Goal: Answer question/provide support

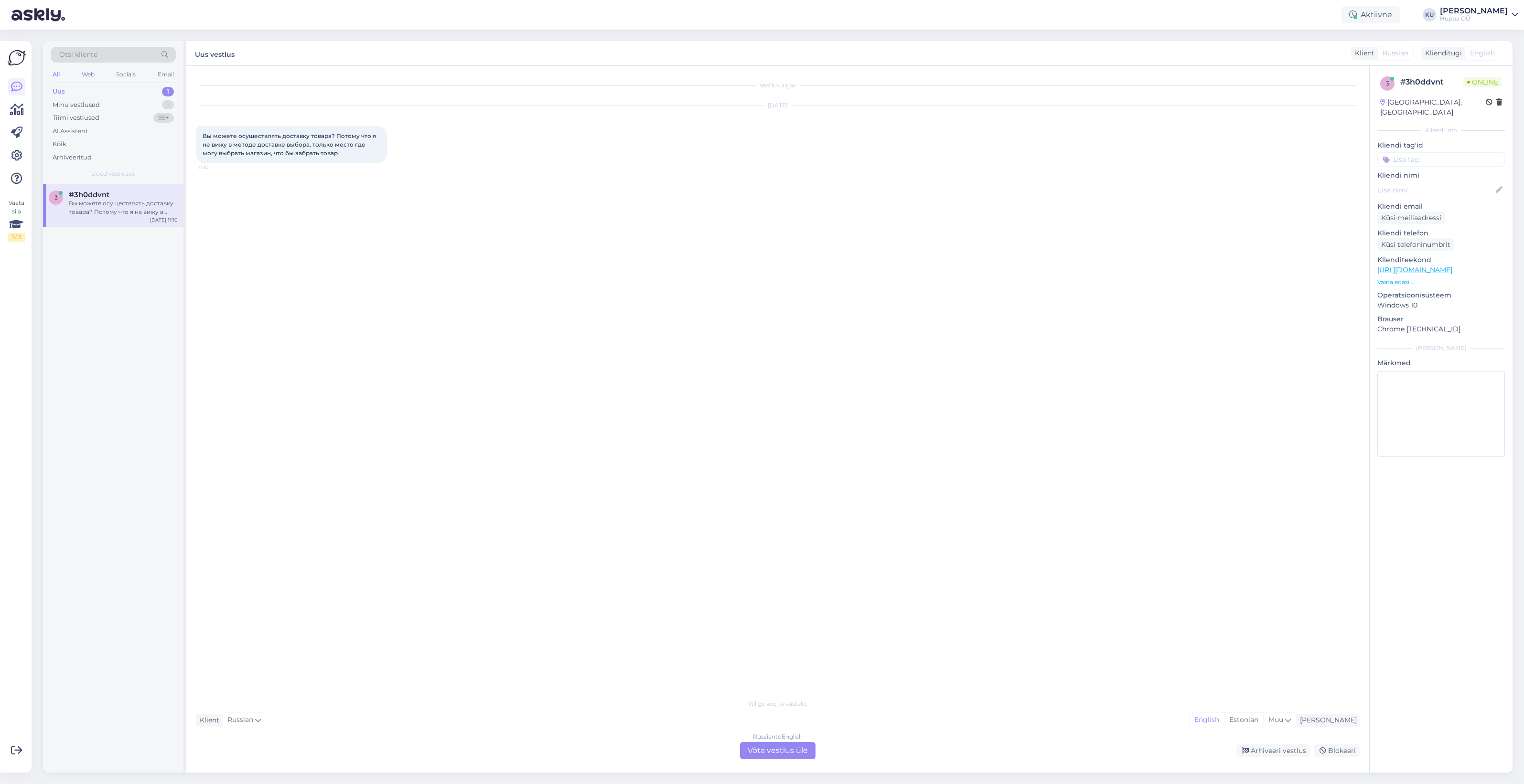
click at [782, 755] on div "Russian to English Võta vestlus üle" at bounding box center [778, 751] width 75 height 17
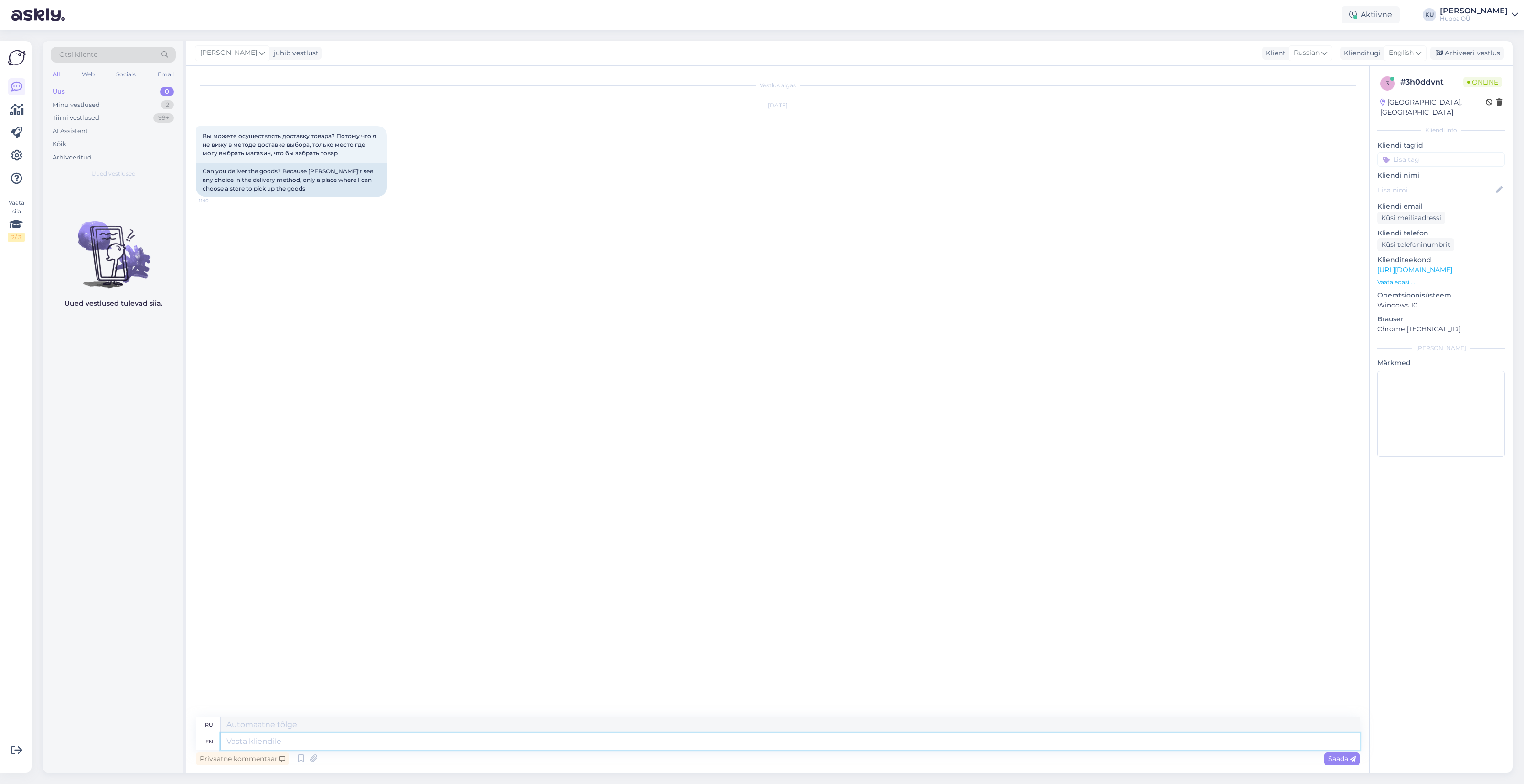
click at [376, 743] on textarea at bounding box center [790, 741] width 1139 height 16
type textarea "Hello!"
type textarea "Привет!"
type textarea "Hello! Are you sh"
type textarea "Привет! Ты?"
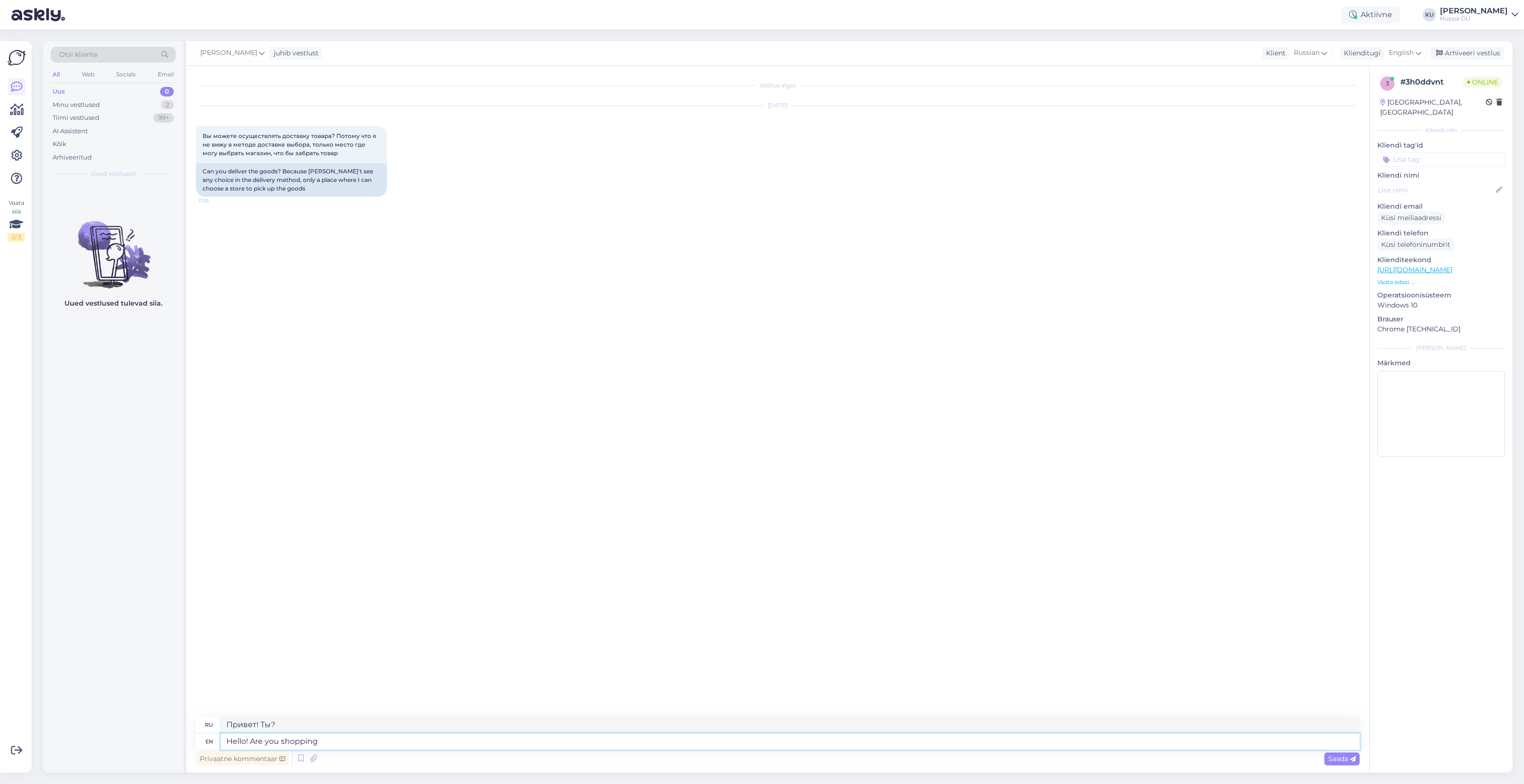
type textarea "Hello! Are you shopping i"
type textarea "Привет! Ты идёшь по магазинам?"
type textarea "Hello! Are you shopping in o"
type textarea "Привет! Вы делаете покупки в"
type textarea "Hello! Are you shopping in our"
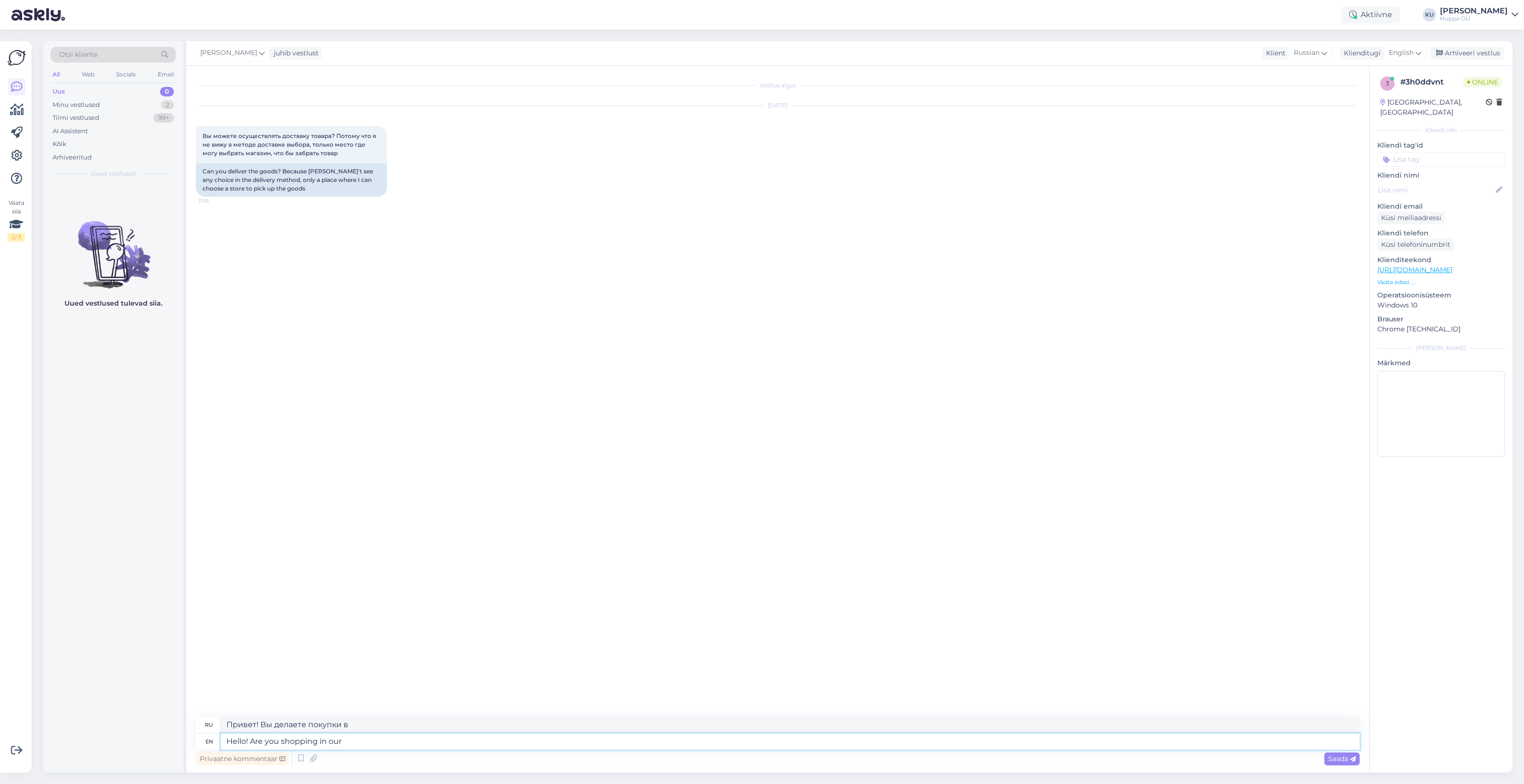
type textarea "Здравствуйте! Вы совершаете покупки в нашем магазине?"
type textarea "Hello! Are you shopping in our english e"
type textarea "Здравствуйте! Вы совершаете покупки на нашем английском языке?"
type textarea "Hello! Are you shopping in our english e-shop?"
type textarea "Здравствуйте! Вы совершаете покупки в нашем англоязычном интернет-магазине?"
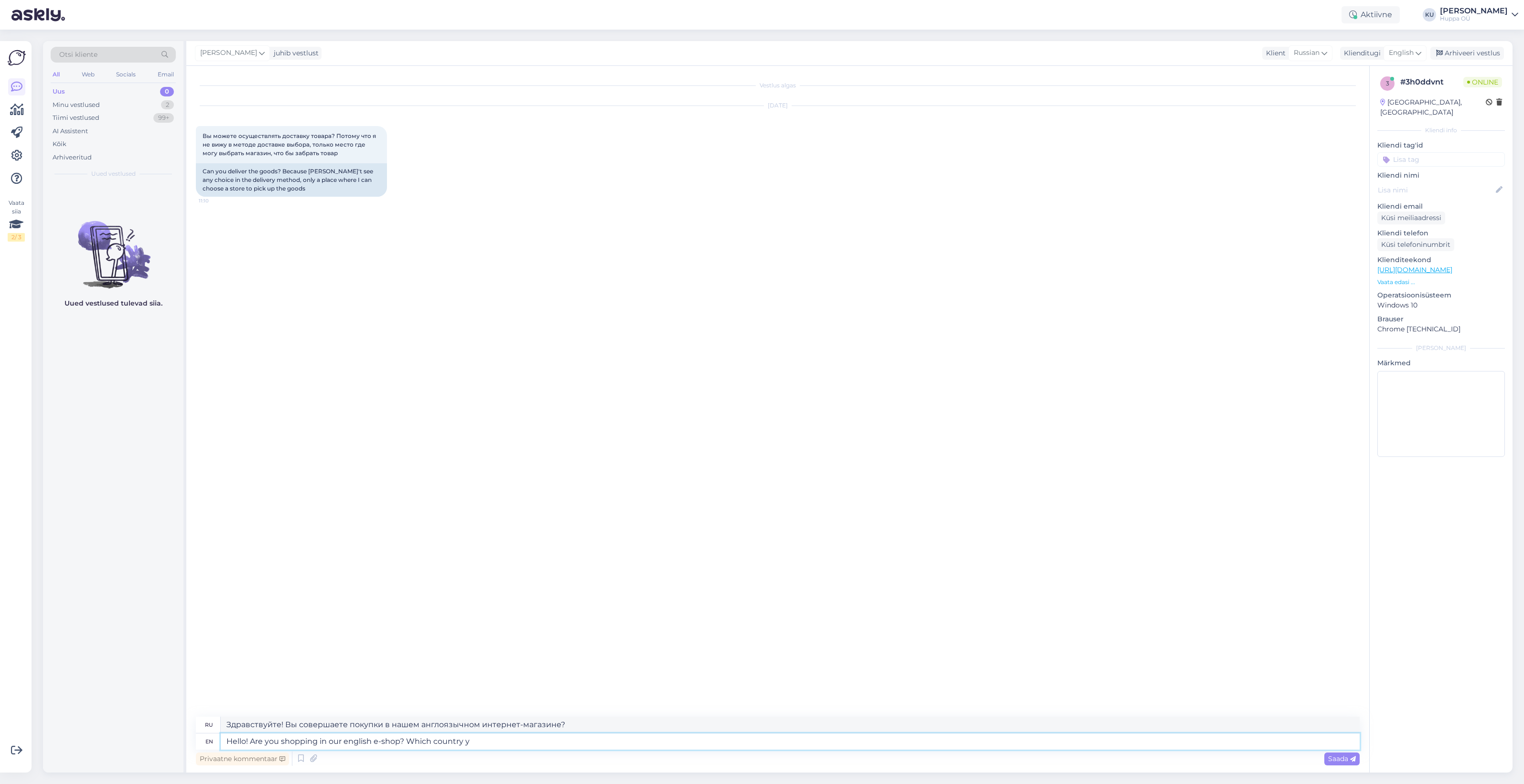
type textarea "Hello! Are you shopping in our english e-shop? Which country yo"
type textarea "Здравствуйте! Вы совершаете покупки в нашем интернет-магазине на английском язы…"
type textarea "Hello! Are you shopping in our english e-shop? Which country you"
type textarea "Здравствуйте! Вы совершаете покупки в нашем интернет-магазине на английском язы…"
type textarea "Hello! Are you shopping in our english e-shop? Which country you want th"
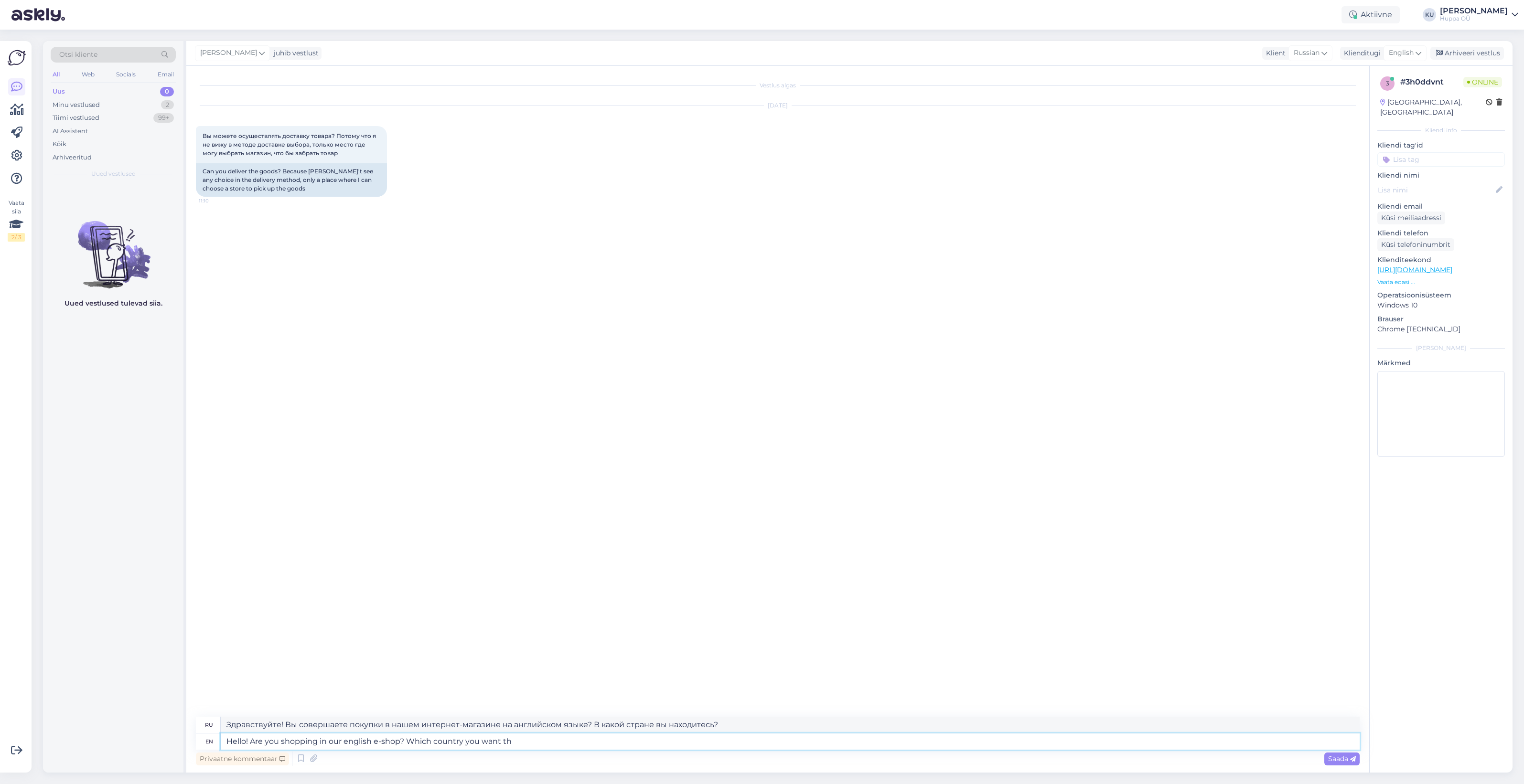
type textarea "Здравствуйте! Вы совершаете покупки в нашем интернет-магазине на английском язы…"
type textarea "Hello! Are you shopping in our english e-shop? Which country you want the d"
type textarea "Здравствуйте! Вы совершаете покупки в нашем интернет-магазине на английском язы…"
type textarea "Hello! Are you shopping in our english e-shop? Which country you want the delov…"
type textarea "Здравствуйте! Вы совершаете покупки в нашем англоязычном интернет-магазине? В к…"
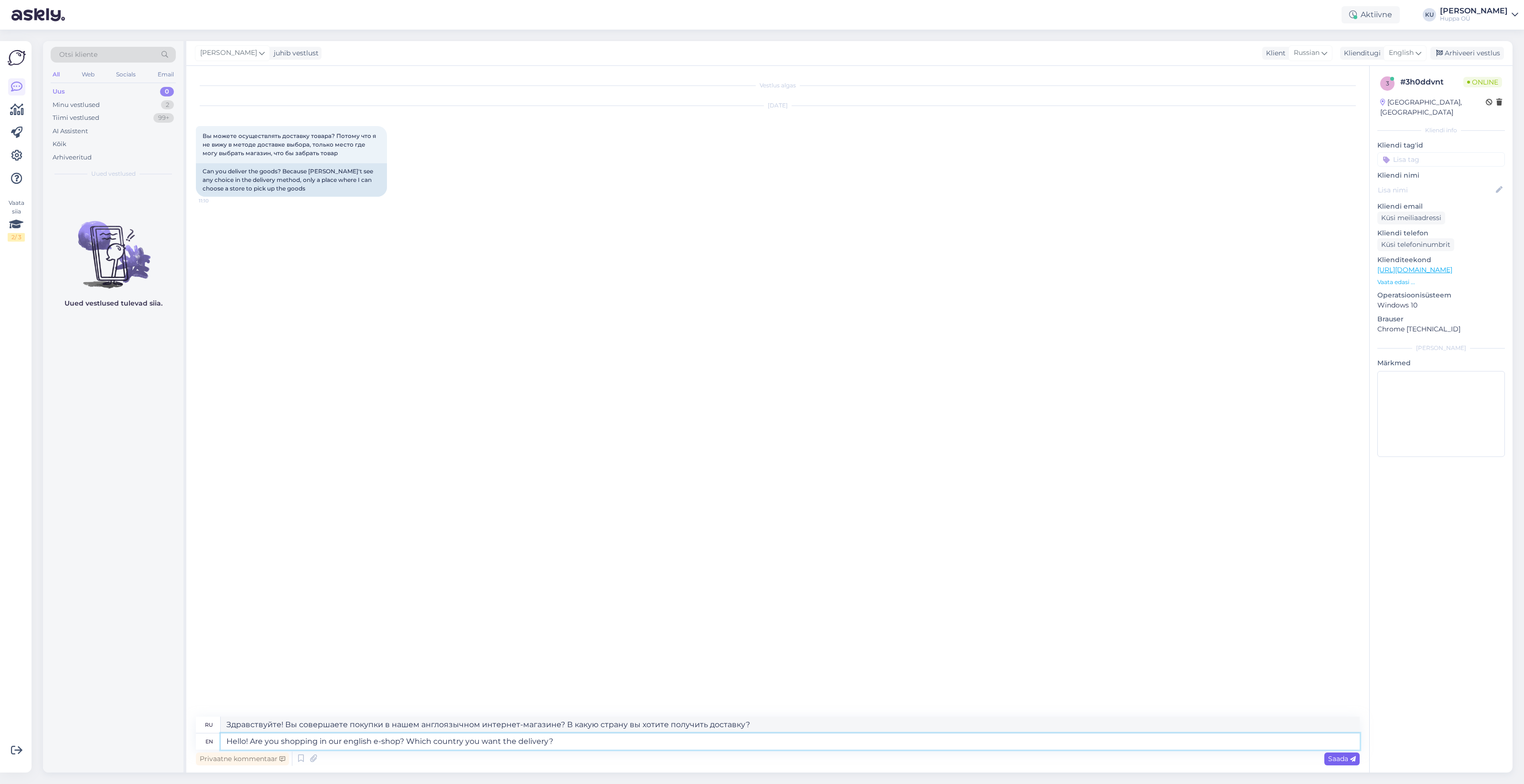
type textarea "Hello! Are you shopping in our english e-shop? Which country you want the deliv…"
click at [1341, 763] on div "Saada" at bounding box center [1342, 759] width 35 height 13
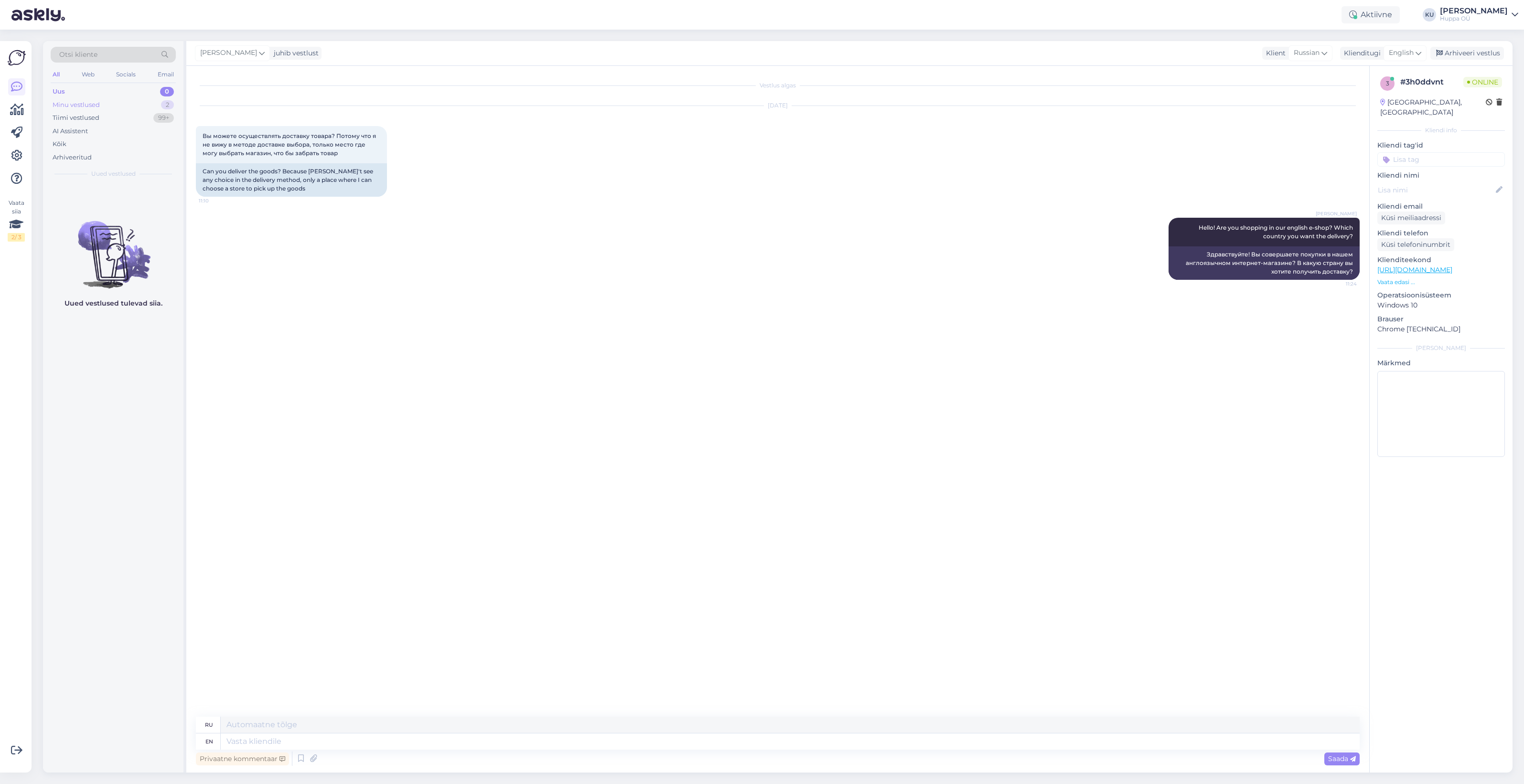
click at [97, 111] on div "Minu vestlused 2" at bounding box center [113, 105] width 126 height 13
click at [111, 251] on div "https://shop.huppa.eu/lv/izmeru-tabula/" at bounding box center [123, 247] width 109 height 9
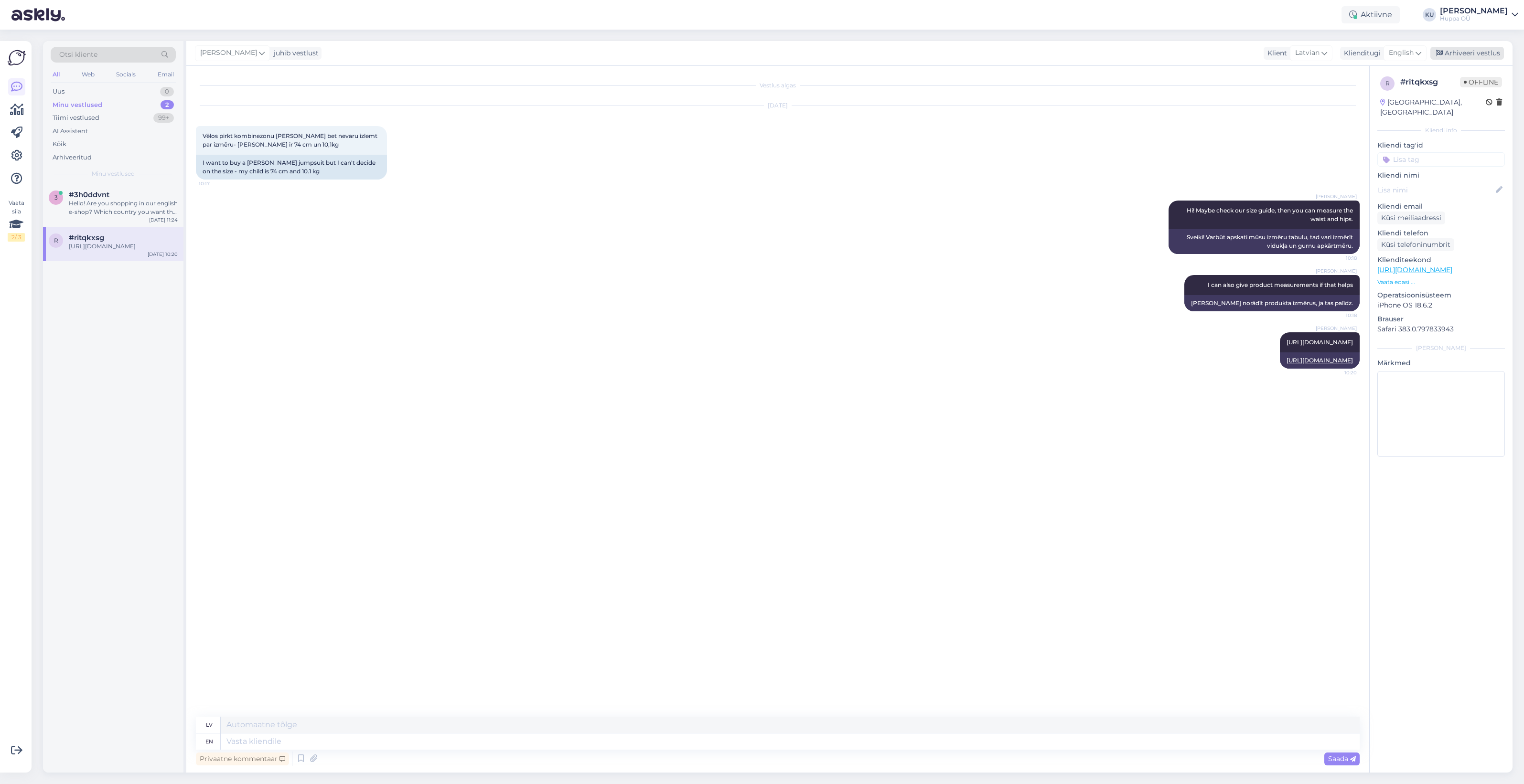
click at [1464, 53] on div "Arhiveeri vestlus" at bounding box center [1467, 53] width 74 height 13
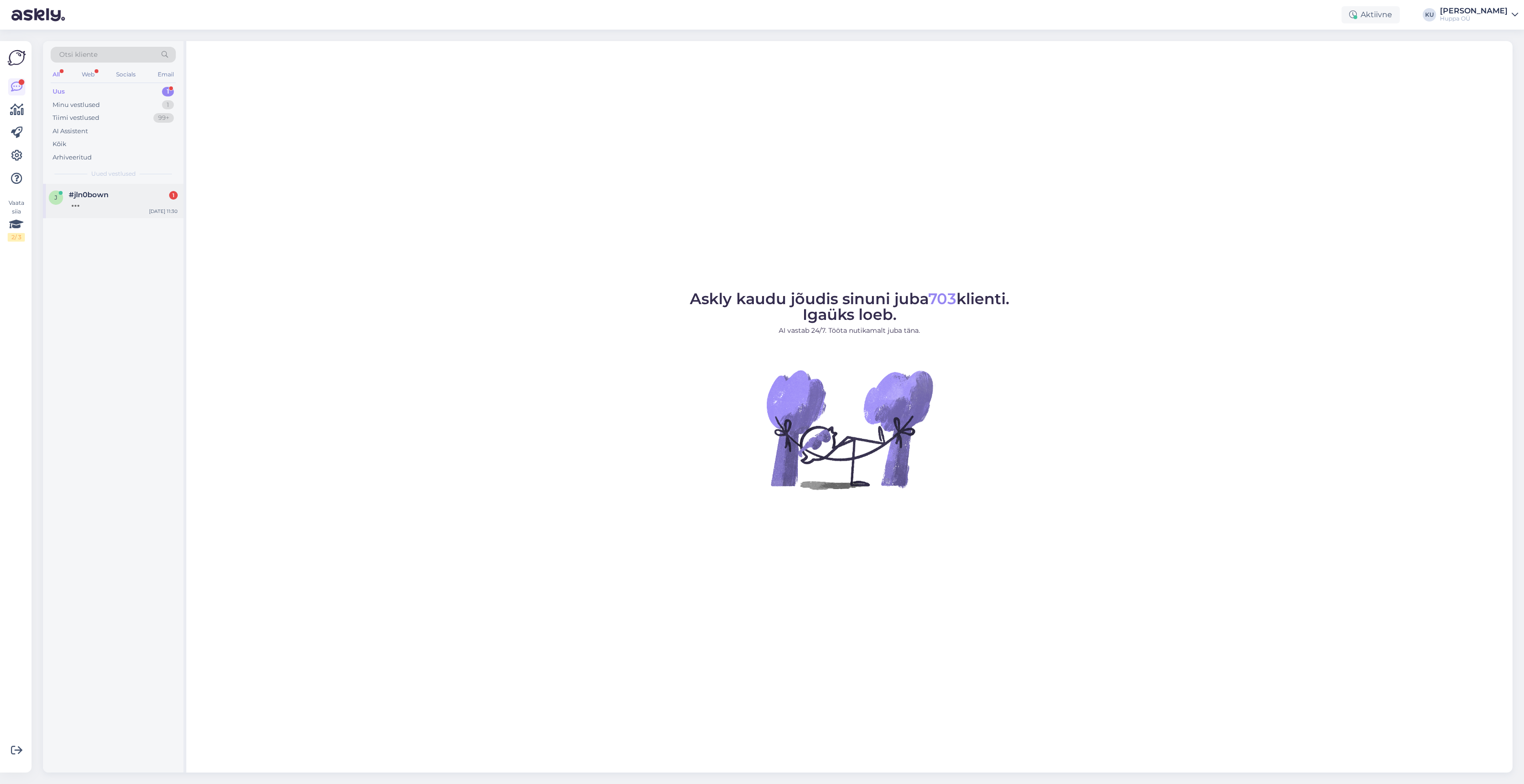
click at [137, 204] on div at bounding box center [123, 203] width 109 height 9
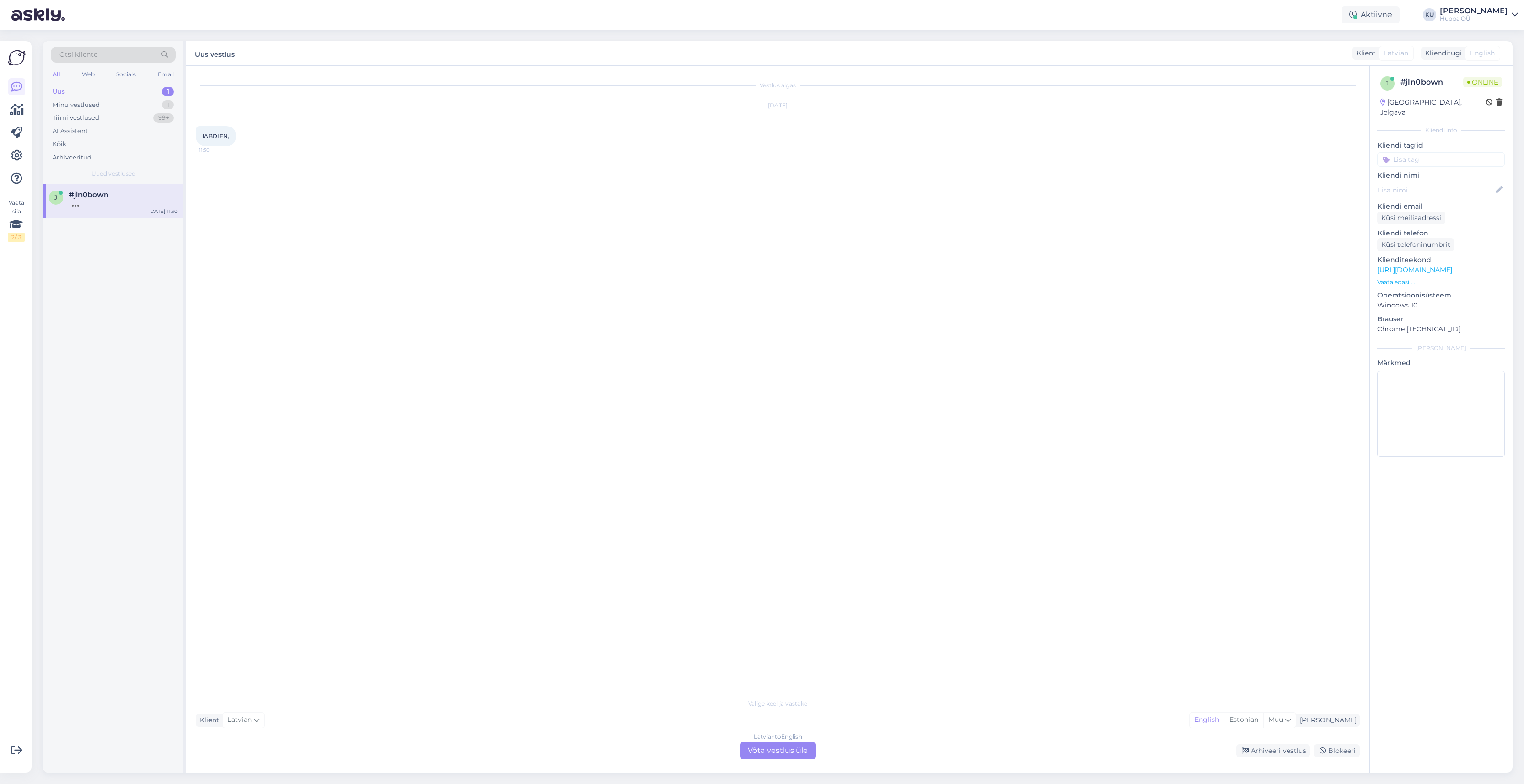
click at [774, 753] on div "Latvian to English Võta vestlus üle" at bounding box center [778, 751] width 75 height 17
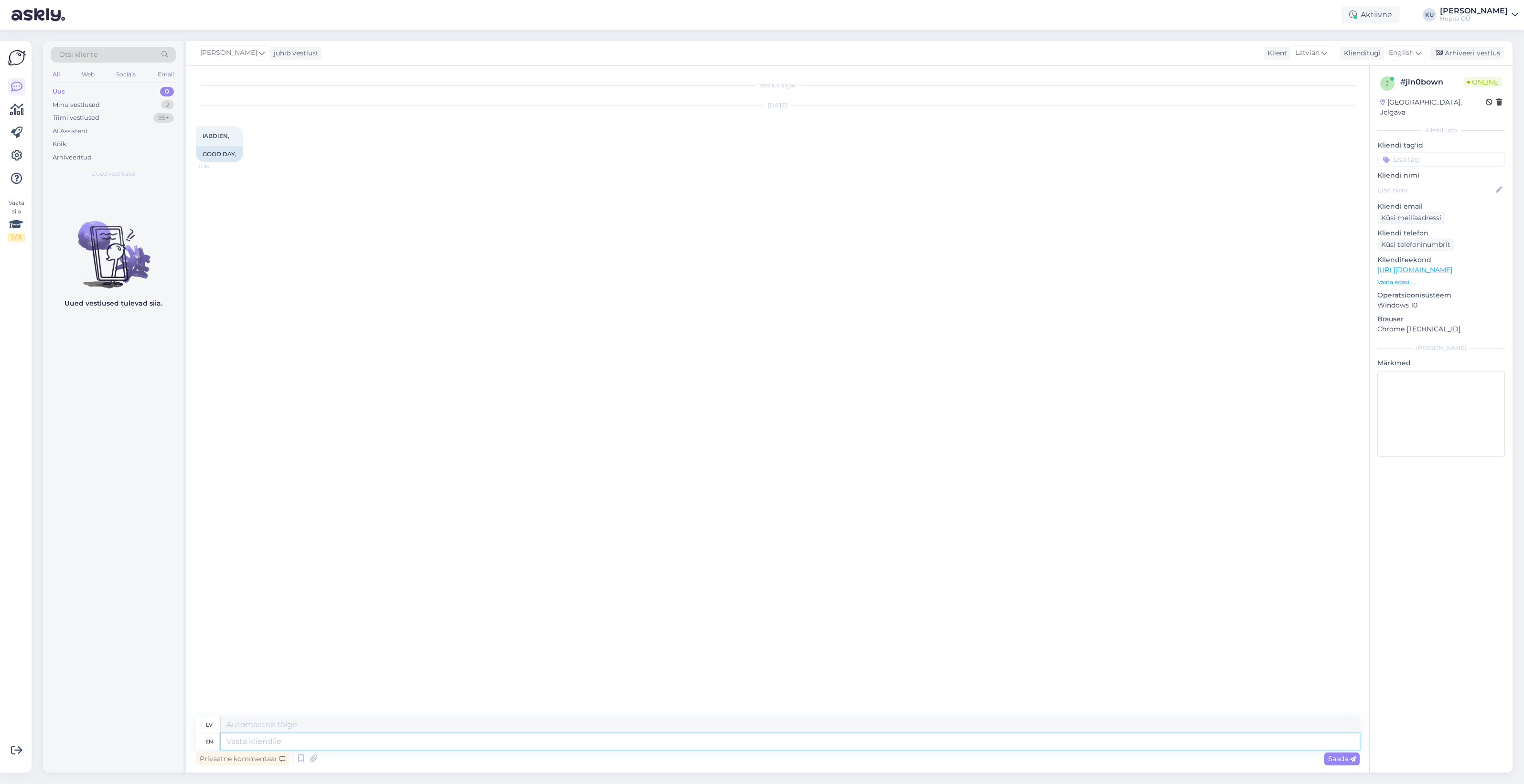
click at [428, 741] on textarea at bounding box center [790, 741] width 1139 height 16
type textarea "Hi!"
type textarea "Sveiki!"
type textarea "Hi! How c"
type textarea "Sveiki! Kā"
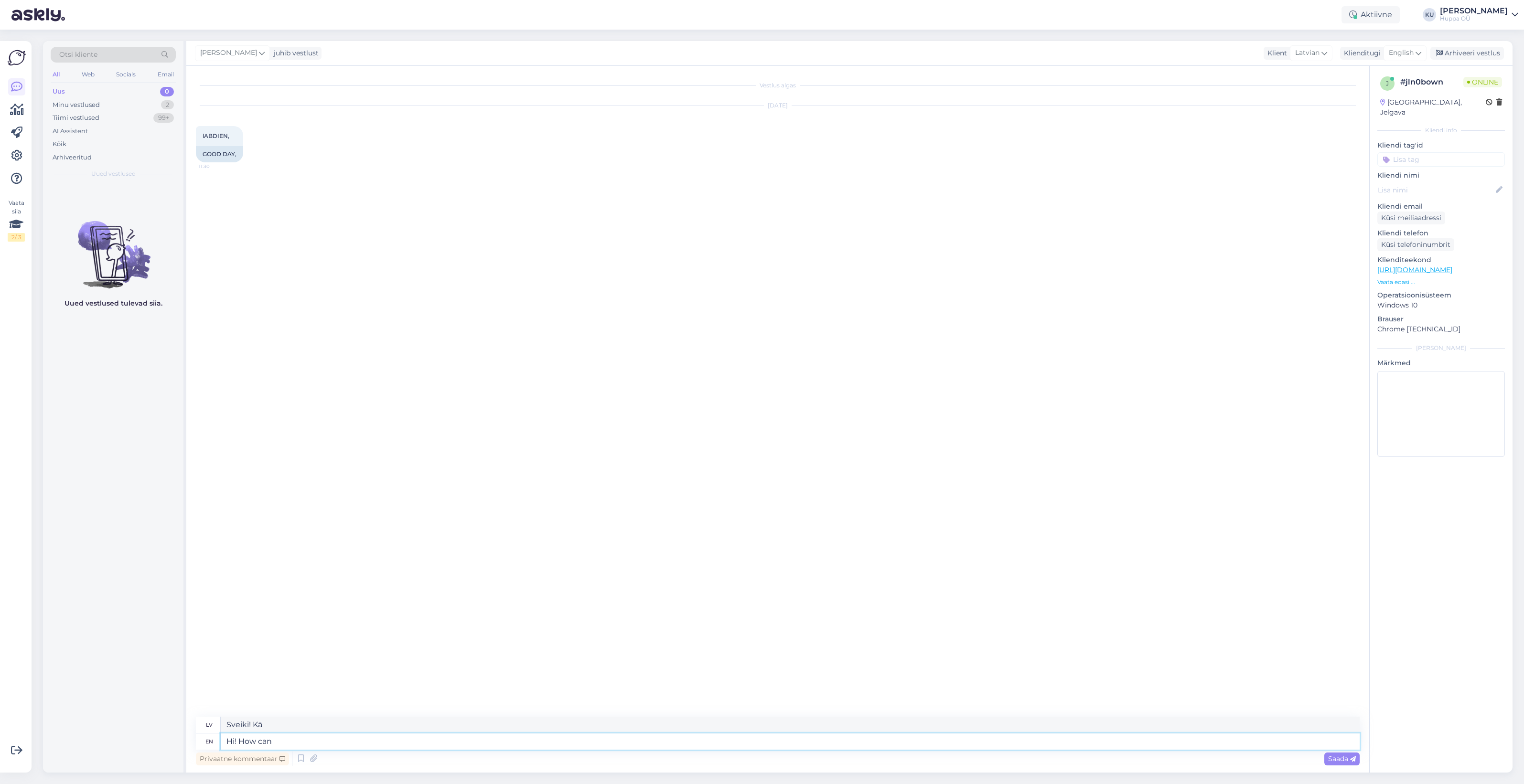
type textarea "Hi! How can I"
type textarea "Sveiki! Kā var?"
type textarea "Hi! How can I h"
type textarea "Sveiki! Kā es varu?"
type textarea "Hi! How can I help?"
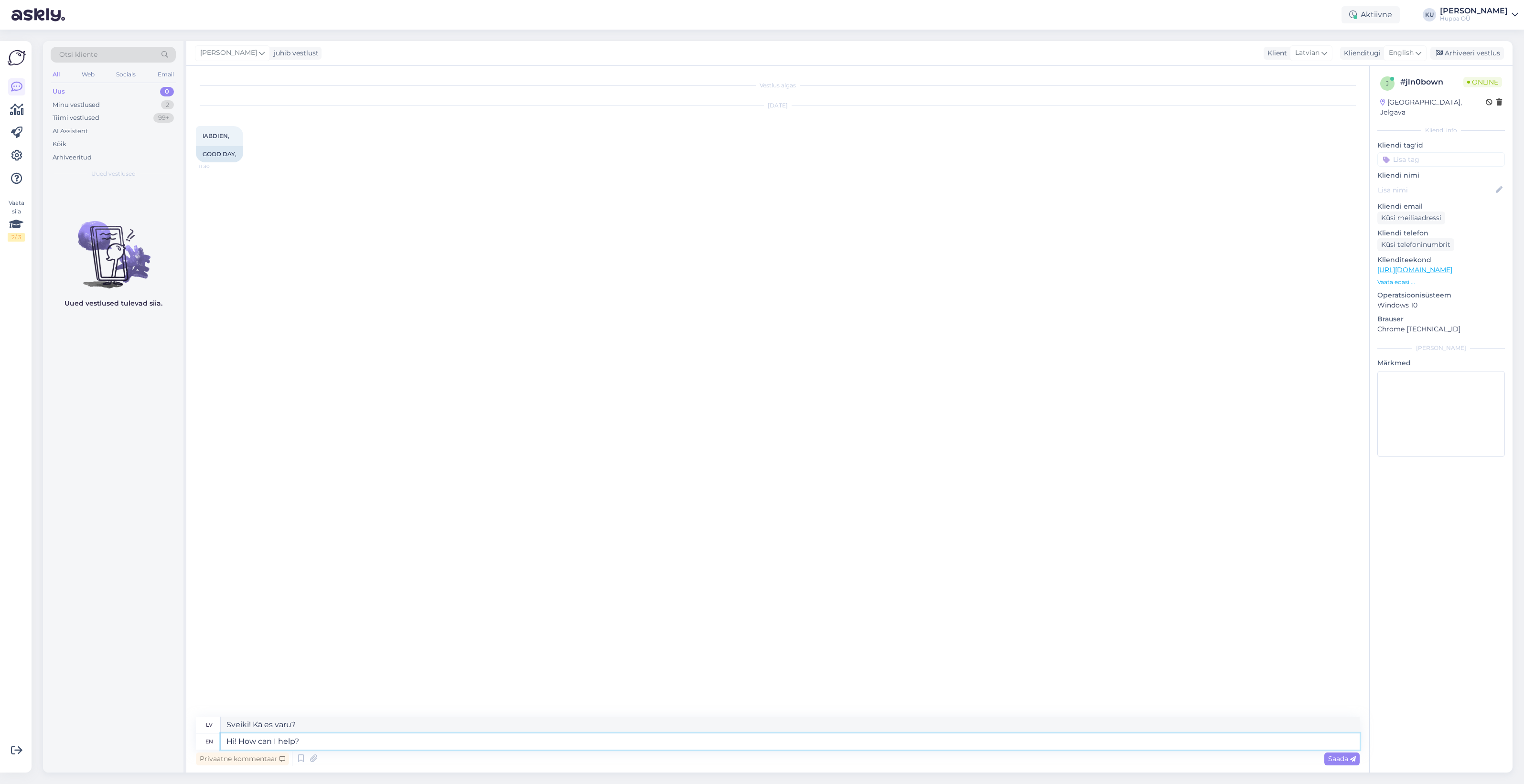
type textarea "Sveiki! Kā varu palīdzēt?"
click at [355, 741] on textarea at bounding box center [790, 741] width 1139 height 16
type textarea "It's"
type textarea "Tas ir"
type textarea "It's working on"
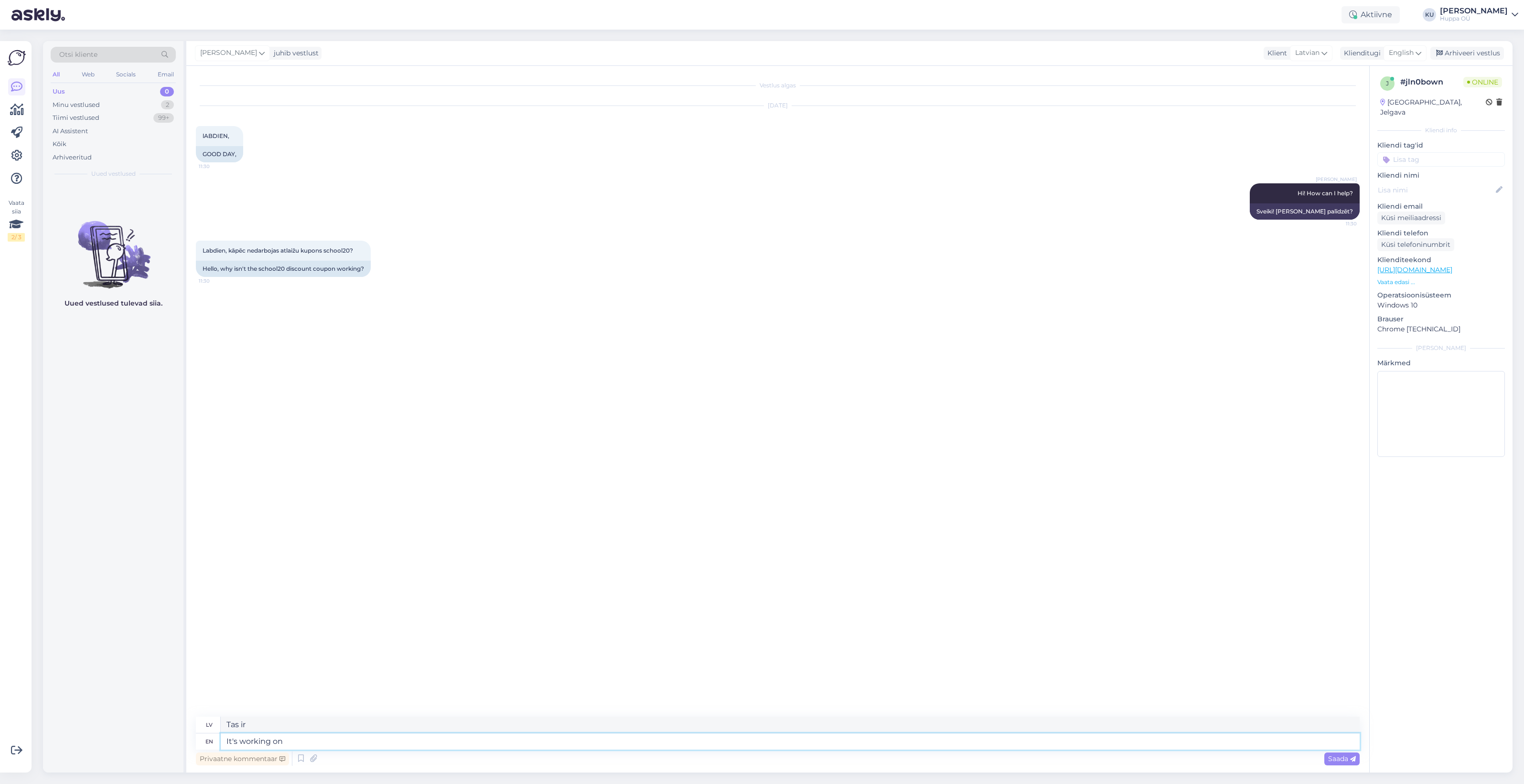
type textarea "Tas darbojas"
type textarea "It's working only f"
type textarea "Tas darbojas tikai"
type textarea "It's working only for fu"
type textarea "Tas darbojas tikai priekš"
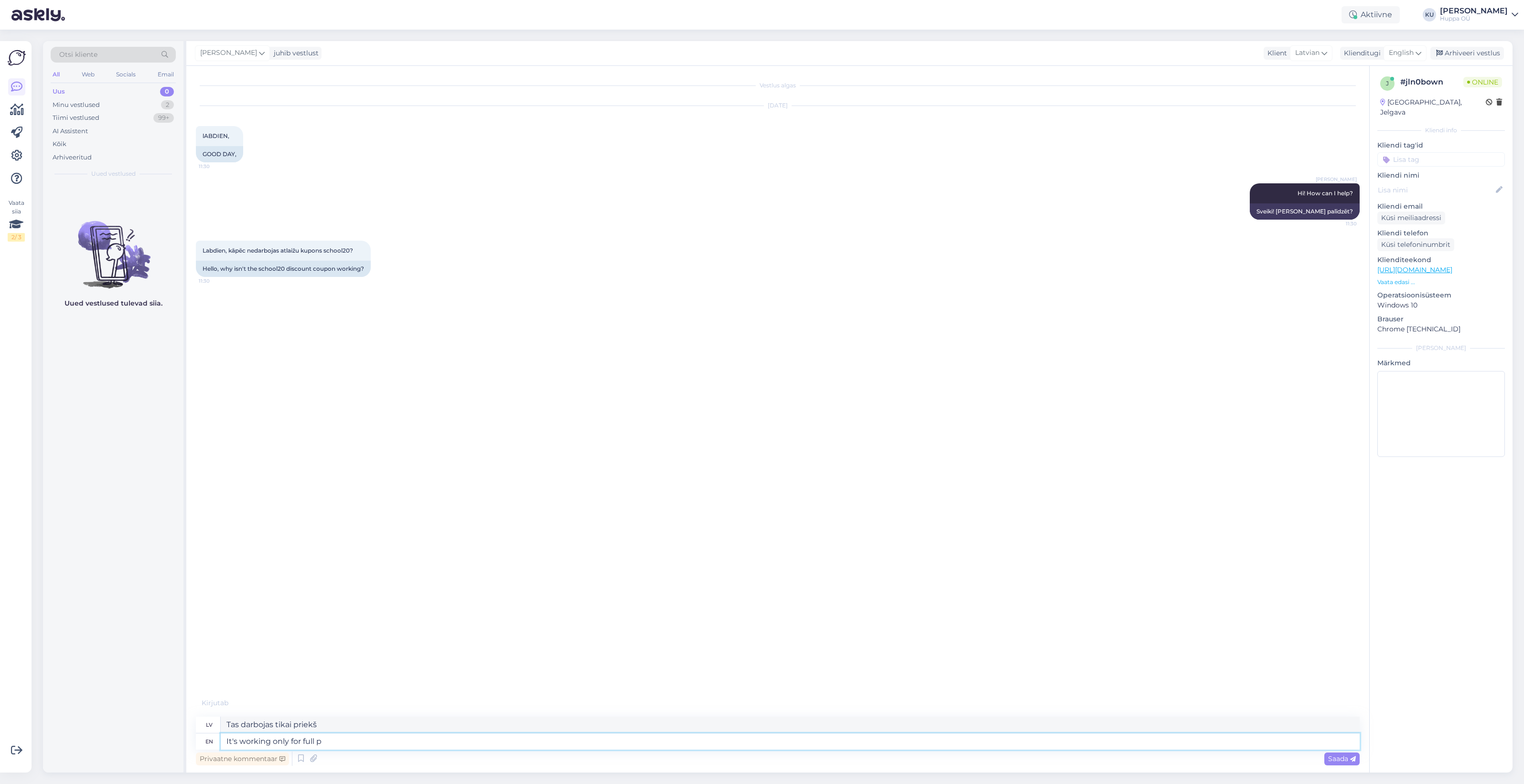
type textarea "It's working only for full pr"
type textarea "Tas darbojas tikai pilnā apjomā"
type textarea "It's working only for full priced kis"
type textarea "Tas darbojas tikai pilnas cenas bučiem."
type textarea "It's working only for full priced kids ja"
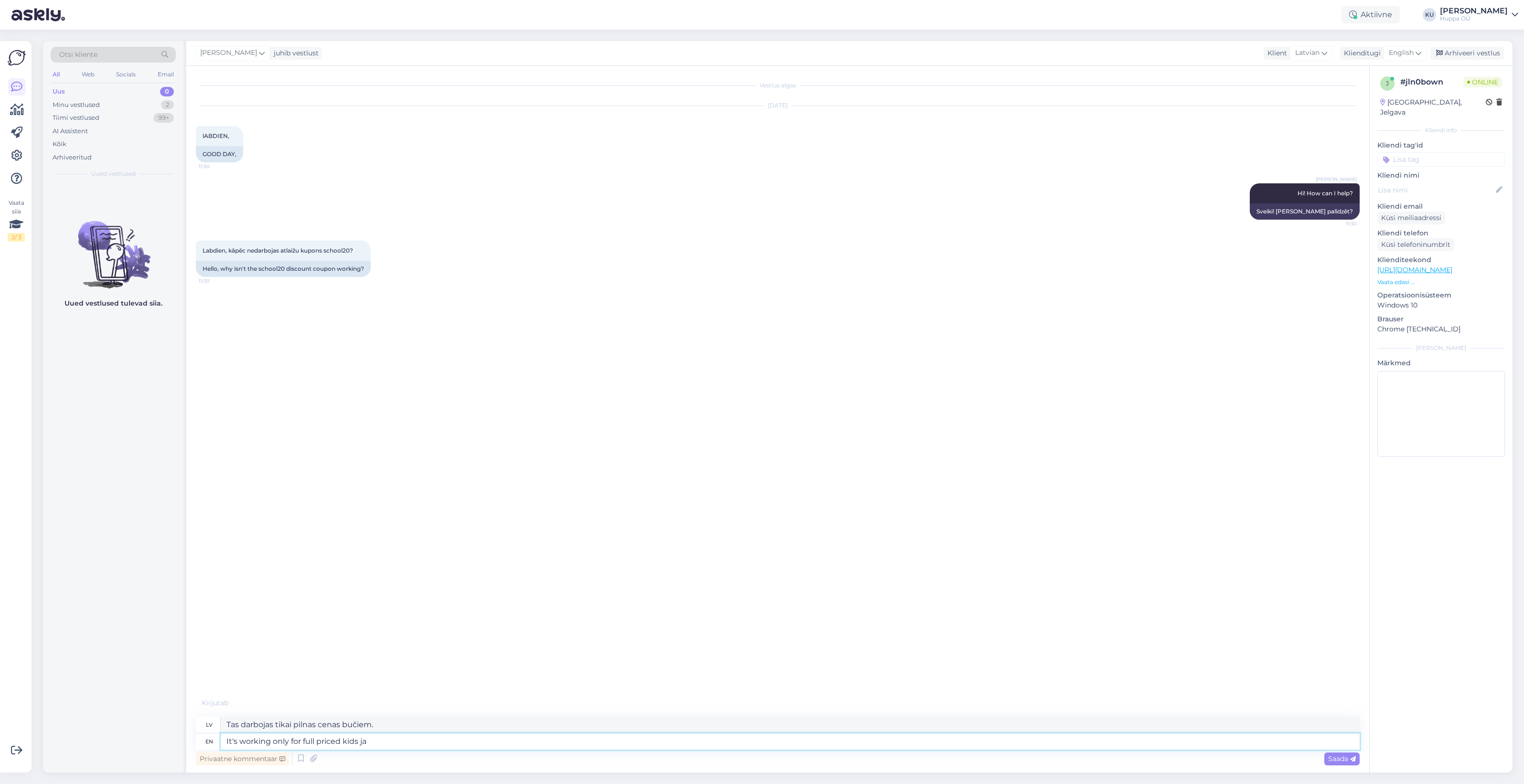
type textarea "Tas darbojas tikai bērniem, kas maksā pilnu cenu."
type textarea "It's working only for full priced kids jackets."
type textarea "Tas darbojas tikai ar pilnas cenas bērnu jakām."
type textarea "It's working only for full priced kids jackets. Maybe y"
type textarea "Tas darbojas tikai ar pilnas cenas bērnu jakām. Varbūt"
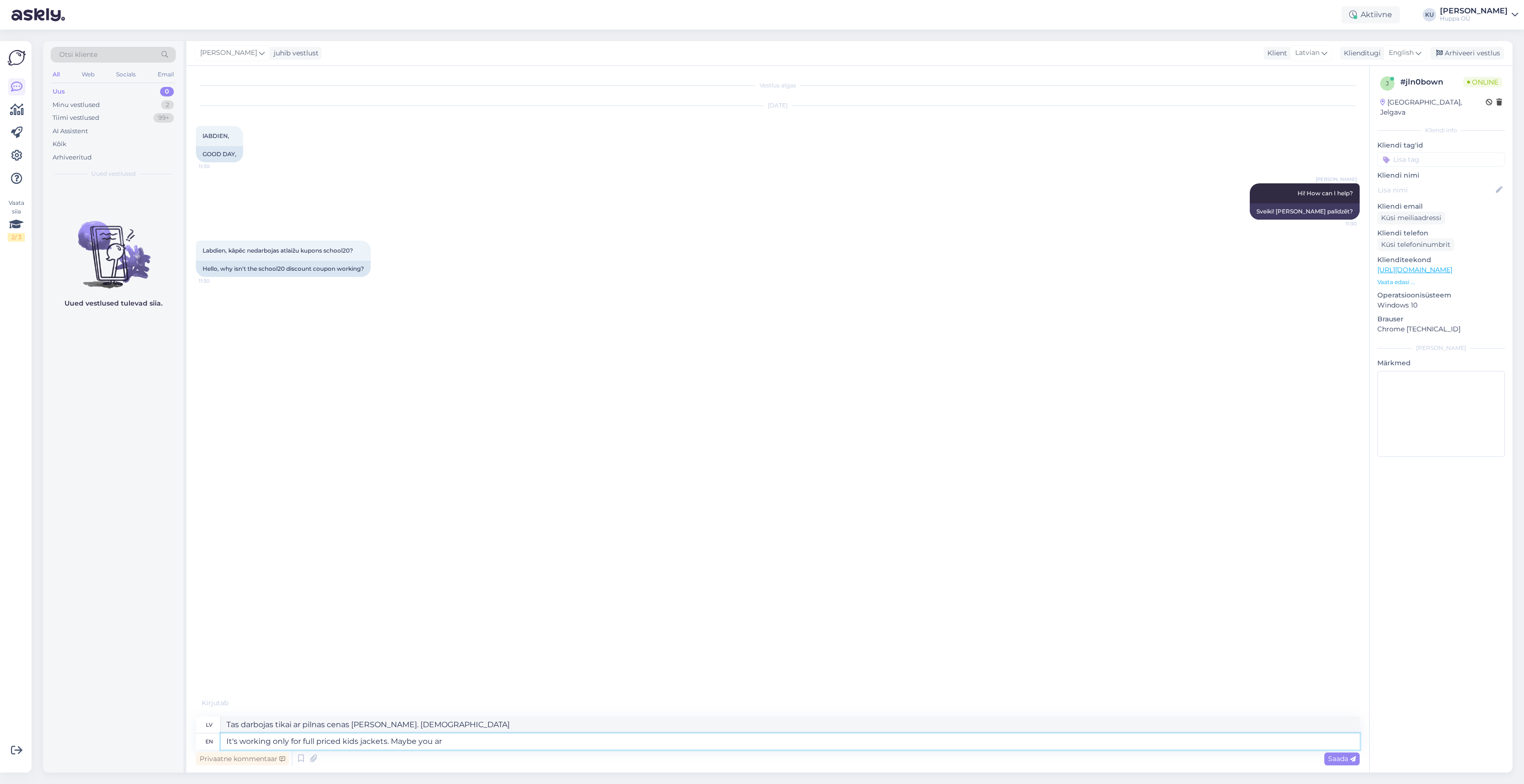
type textarea "It's working only for full priced kids jackets. Maybe you ar e"
type textarea "Tas darbojas tikai ar pilnas cenas bērnu jakām. Varbūt jūs esat"
type textarea "It's working only for full priced kids jackets. Maybe you ar elooking"
type textarea "Tas darbojas tikai ar pilnas cenas bērnu jakām. Varbūt jūs meklējat kaut ko cit…"
type textarea "It's working only for full priced kids jackets. Maybe you ar elooking parka o"
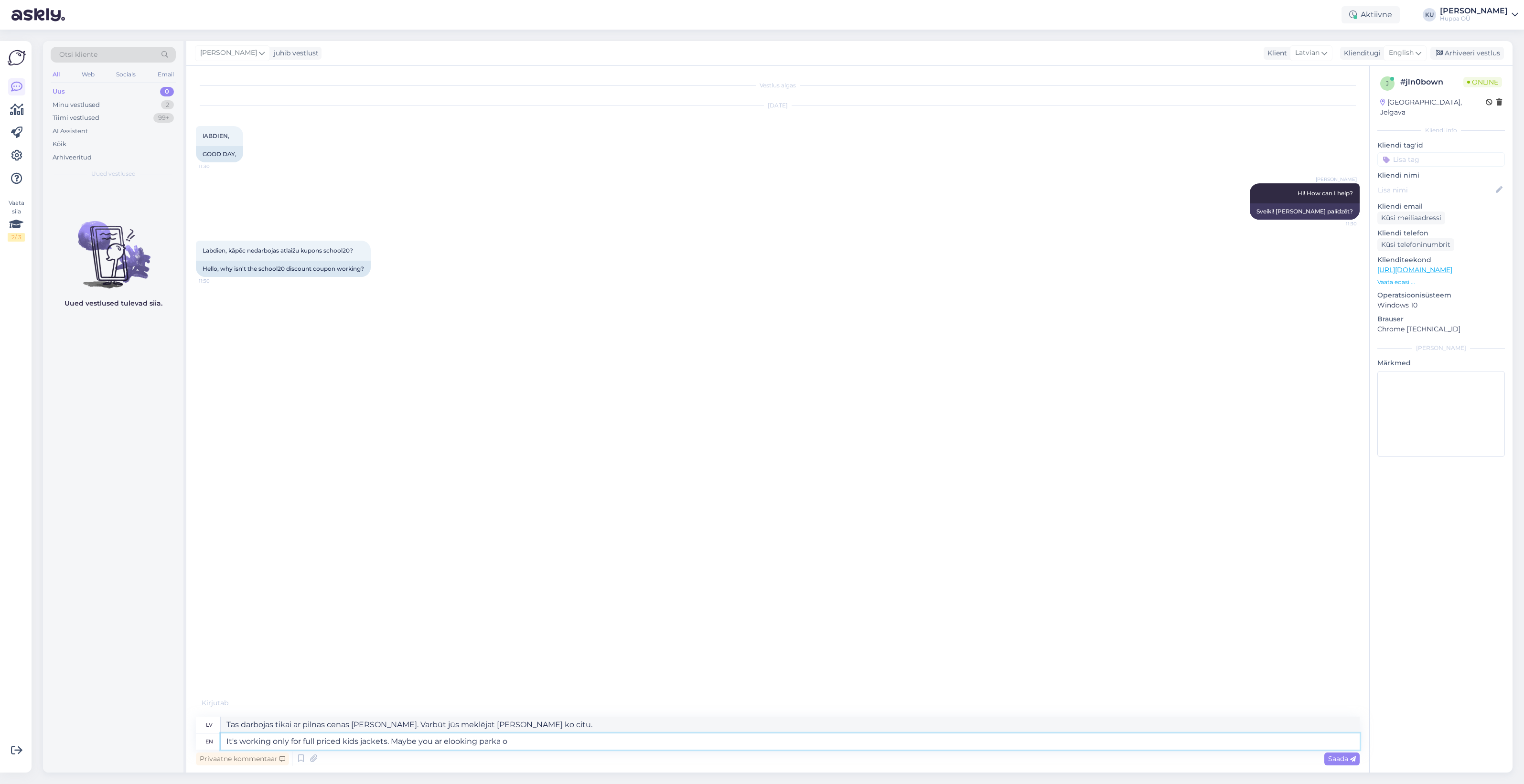
type textarea "Tas darbojas tikai ar pilnas cenas bērnu jakām. Varbūt jūs meklējat parku."
type textarea "It's working only for full priced kids jackets. Maybe you ar elooking parka or …"
type textarea "Tas darbojas tikai ar pilnas cenas bērnu jakām. Varbūt jūs meklējat parku vai..."
type textarea "It's working only for full priced kids jackets. Maybe you ar elooking parka or …"
type textarea "Tas darbojas tikai ar pilnas cenas bērnu jakām. Varbūt jūs meklējat parku vai m…"
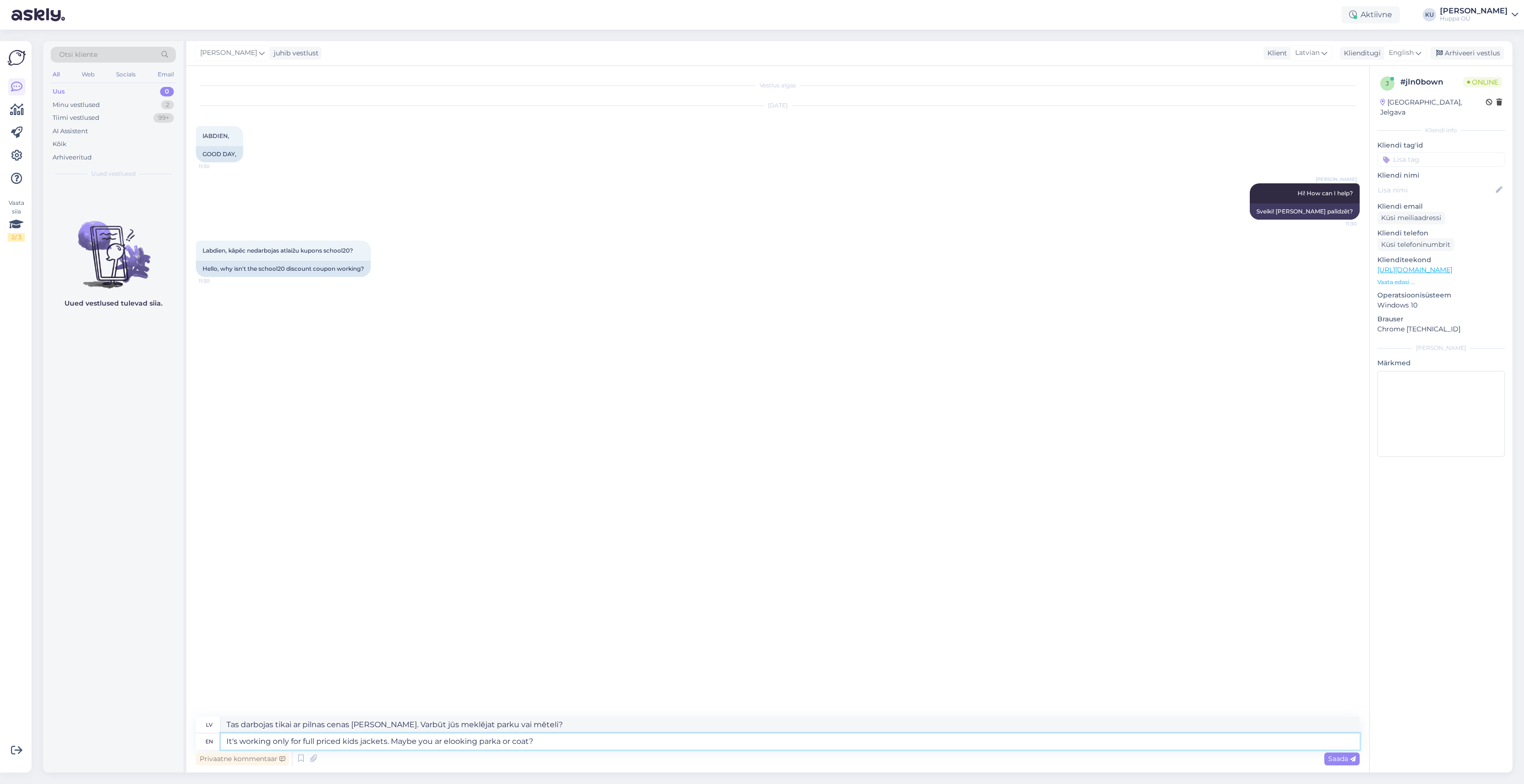
click at [445, 743] on textarea "It's working only for full priced kids jackets. Maybe you ar elooking parka or …" at bounding box center [790, 741] width 1139 height 16
type textarea "It's working only for full priced kids jackets. Maybe you are looking parka or …"
type textarea "Tas darbojas tikai pilnas cenas bērnu jakām. Varbūt meklējat parku vai mēteli?"
type textarea "It's working only for full priced kids jackets. Maybe you are looking parka or …"
click at [1340, 758] on span "Saada" at bounding box center [1342, 758] width 28 height 9
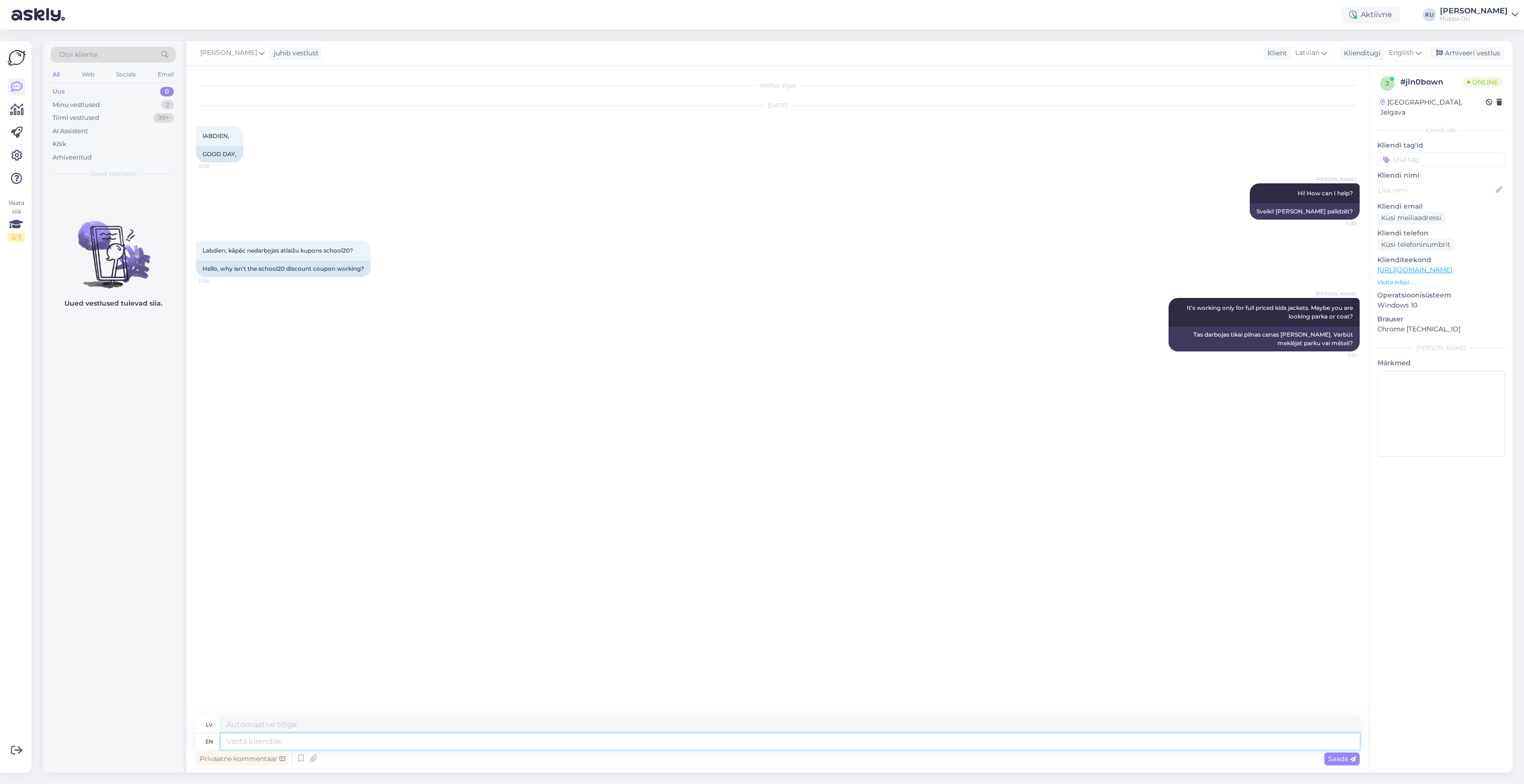
click at [720, 741] on textarea at bounding box center [790, 741] width 1139 height 16
type textarea "Or"
type textarea "Vai"
type textarea "Or can y"
type textarea "Vai var"
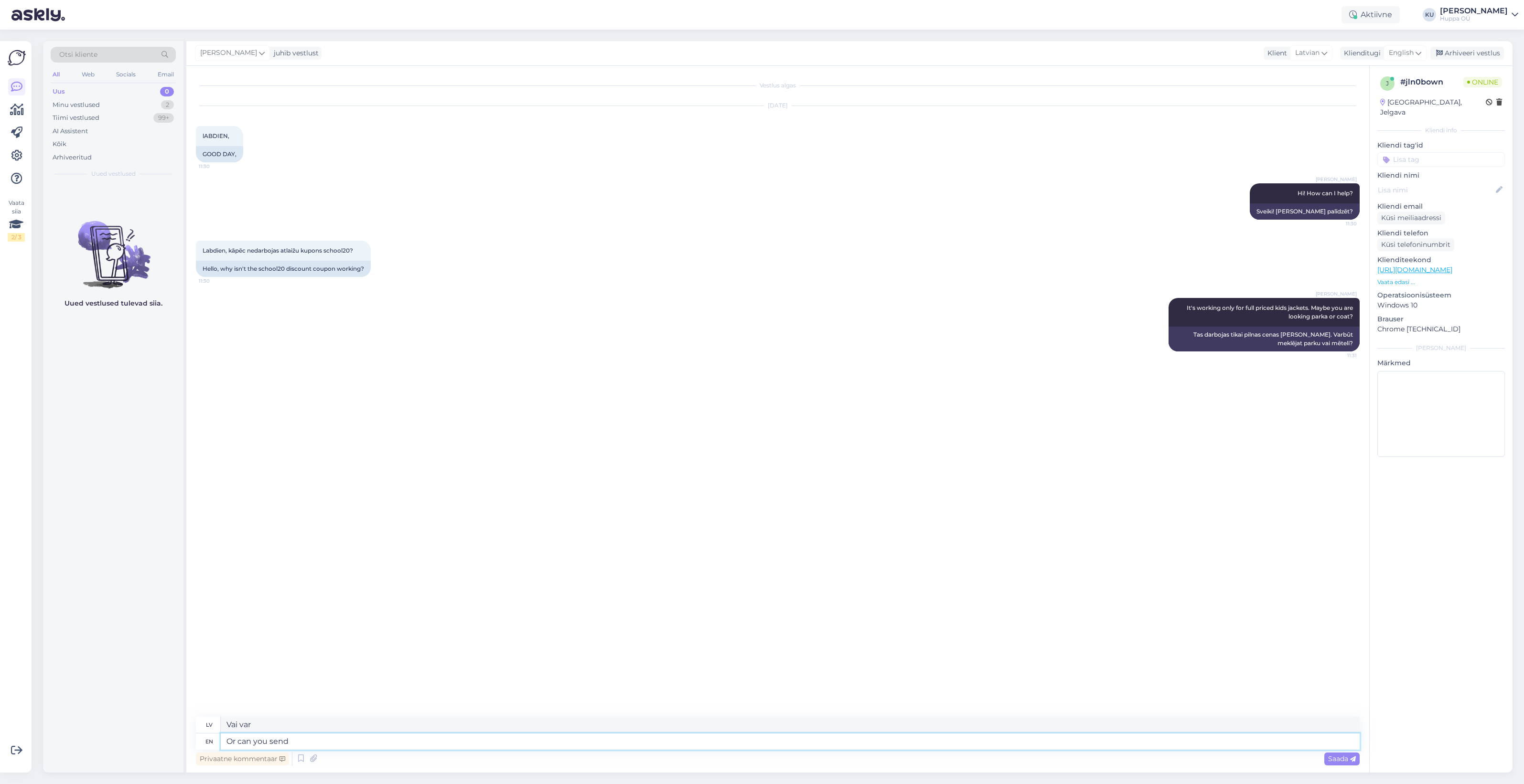
type textarea "Or can you send"
type textarea "Vai arī jūs varat"
type textarea "Or can you send me"
type textarea "Vai arī jūs varat nosūtīt"
type textarea "Or can you send me th"
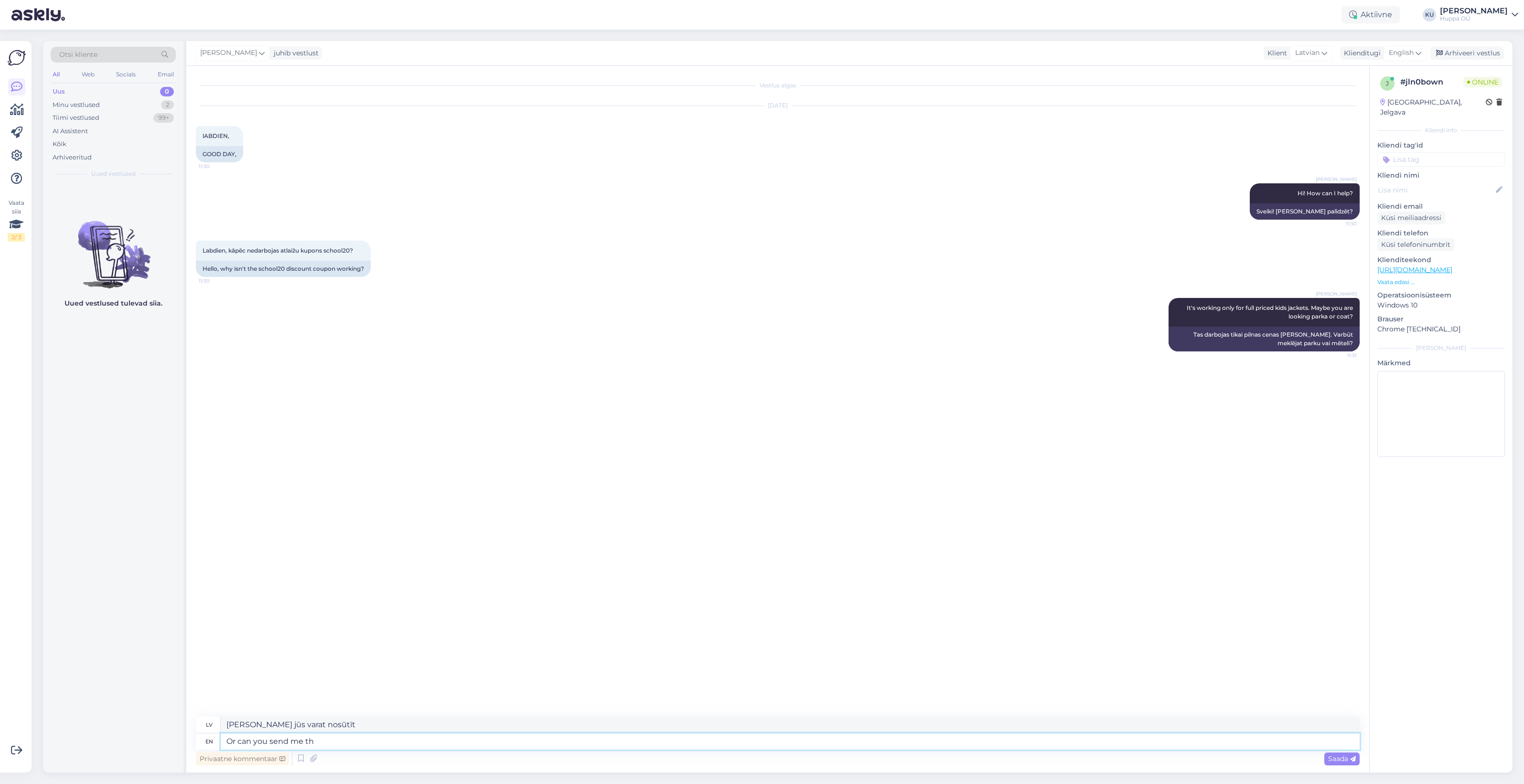
type textarea "Vai arī jūs varat man atsūtīt"
type textarea "Or can you send me the link whi"
type textarea "Vai arī jūs varat man nosūtīt saiti"
type textarea "Or can you send me the link which y"
type textarea "Vai arī jūs varat man atsūtīt saiti, kurā"
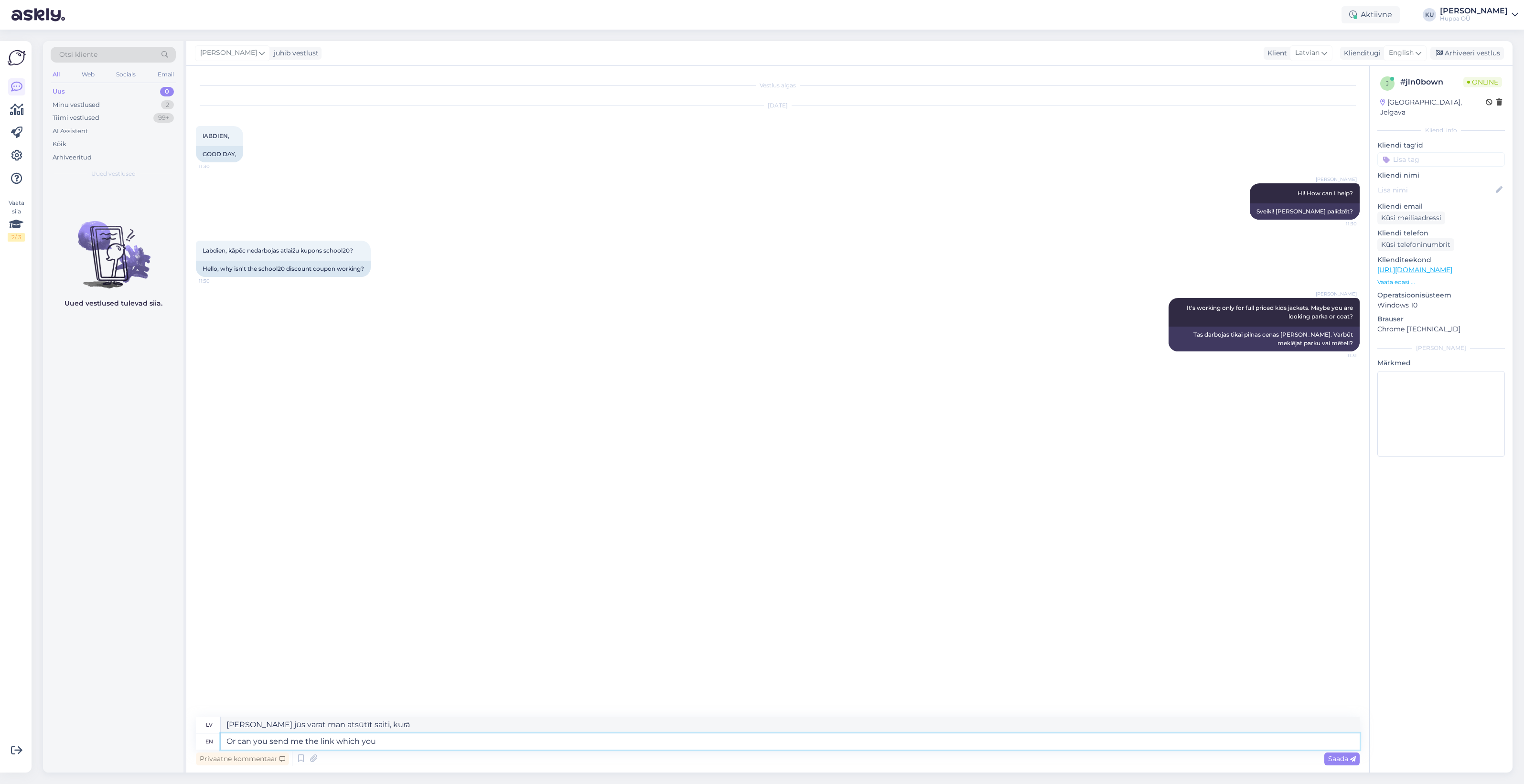
type textarea "Or can you send me the link which you a"
type textarea "Vai arī jūs varat man nosūtīt saiti, kuru jūs"
type textarea "Or can you send me the link which you are"
type textarea "Vai arī jūs varētu man atsūtīt saiti, kurā jūs esat?"
type textarea "Or can you send me the link which you are wanting to"
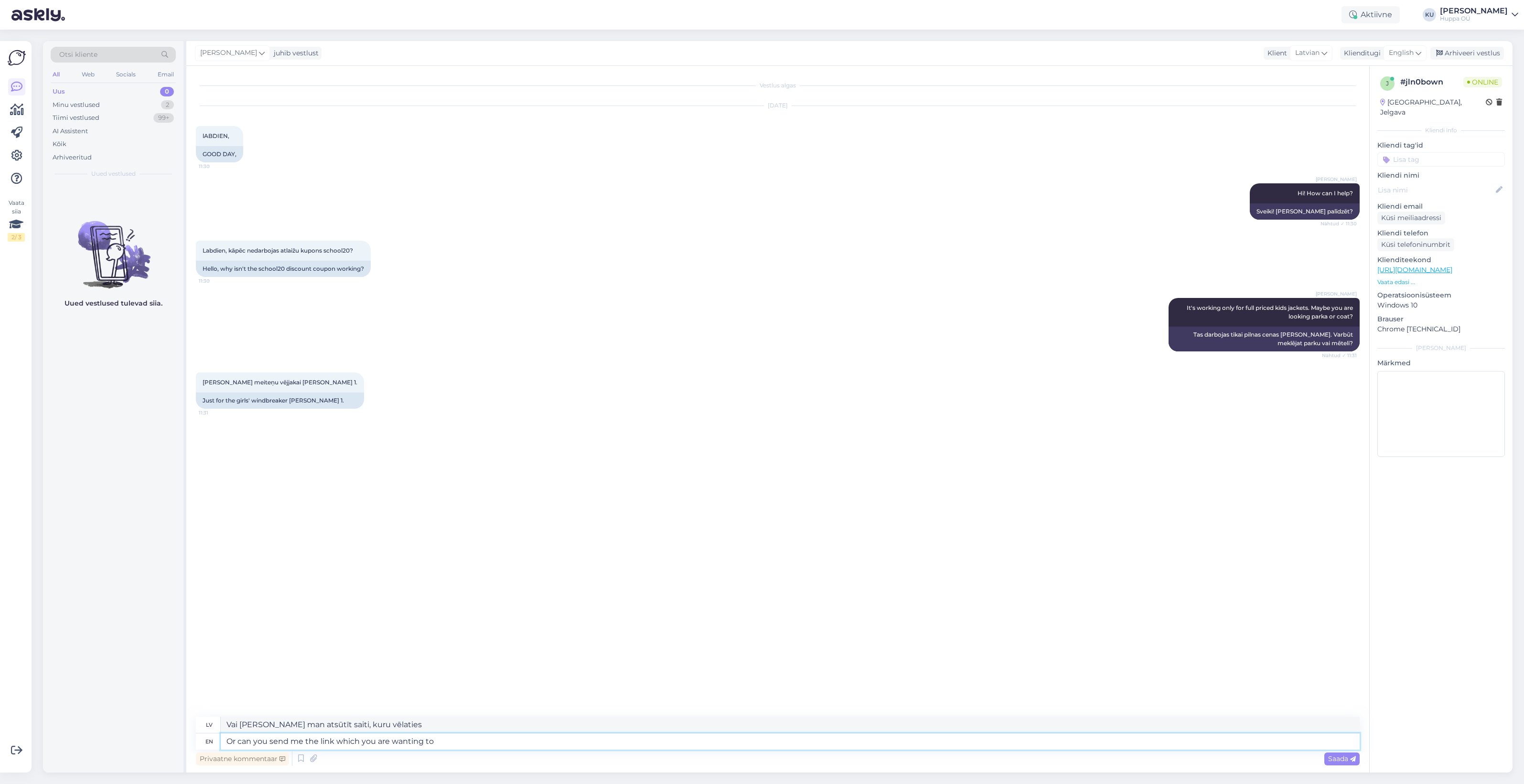
type textarea "Vai arī jūs varētu man atsūtīt saiti, kuru vēlaties redzēt?"
type textarea "Or can you send me the link which you are w"
type textarea "Vai arī varat man atsūtīt saiti, kuru vēlaties"
type textarea "Or can you send me the link which"
type textarea "Vai arī jūs varētu man atsūtīt saiti, kurā jūs esat?"
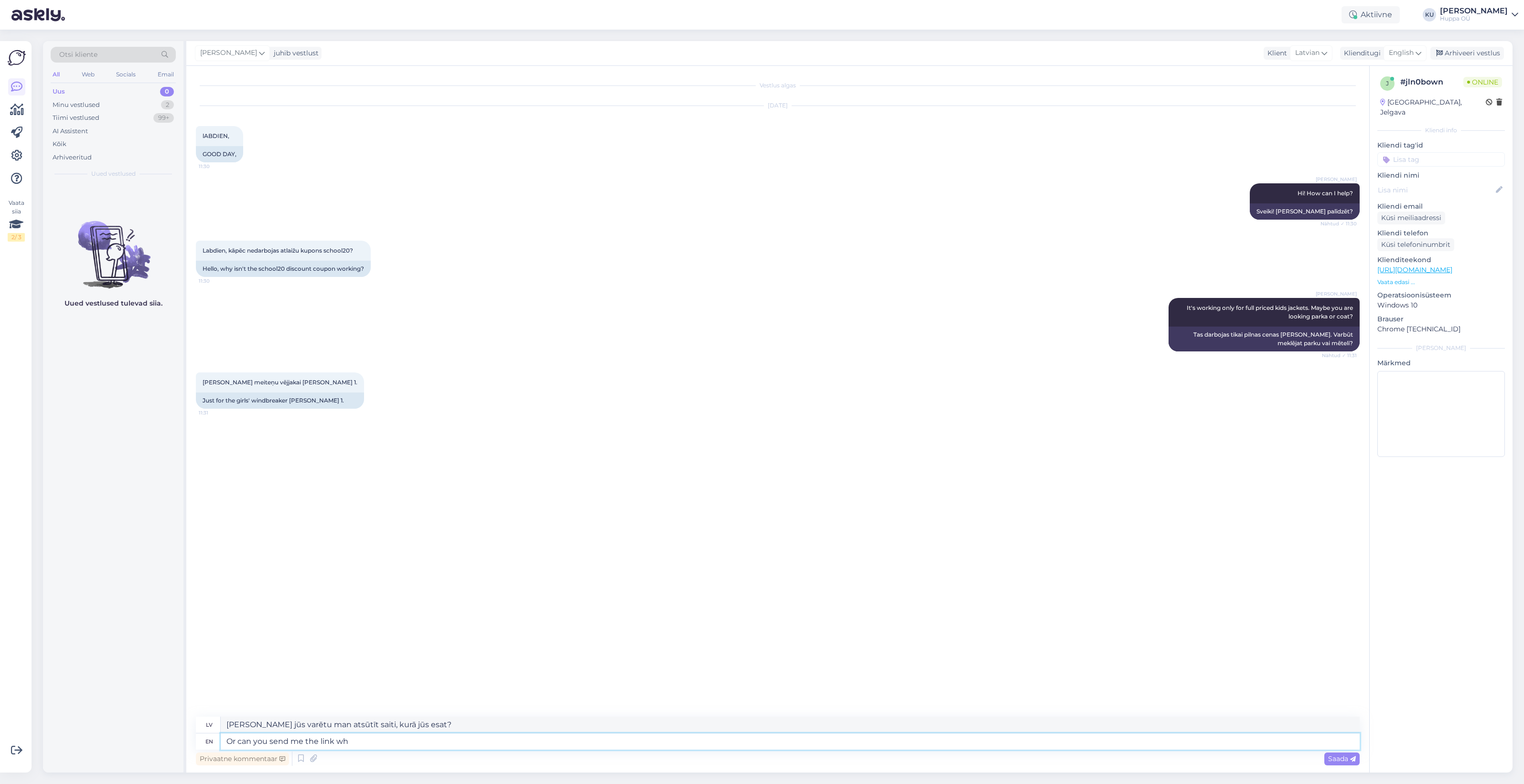
type textarea "Or can you send me the link w"
type textarea "Vai arī jūs varat man atsūtīt saiti, kurā"
type textarea "Or can you send"
type textarea "Vai arī jūs varat man nosūtīt saiti"
type textarea "Or can you send"
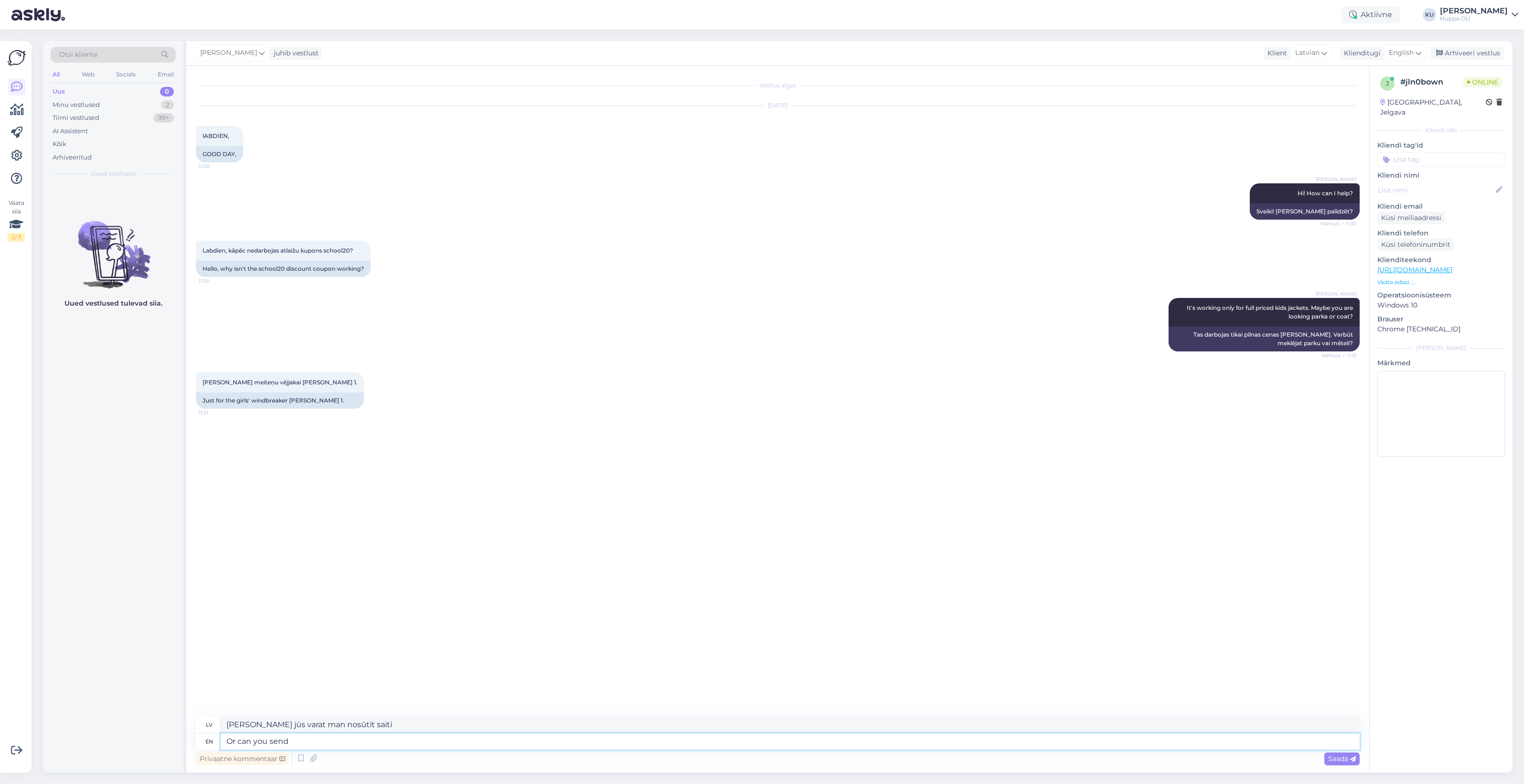
type textarea "Vai arī jūs varat man atsūtīt"
type textarea "Or can"
type textarea "Vai arī jūs varat nosūtīt"
type textarea "Or"
type textarea "Vai var"
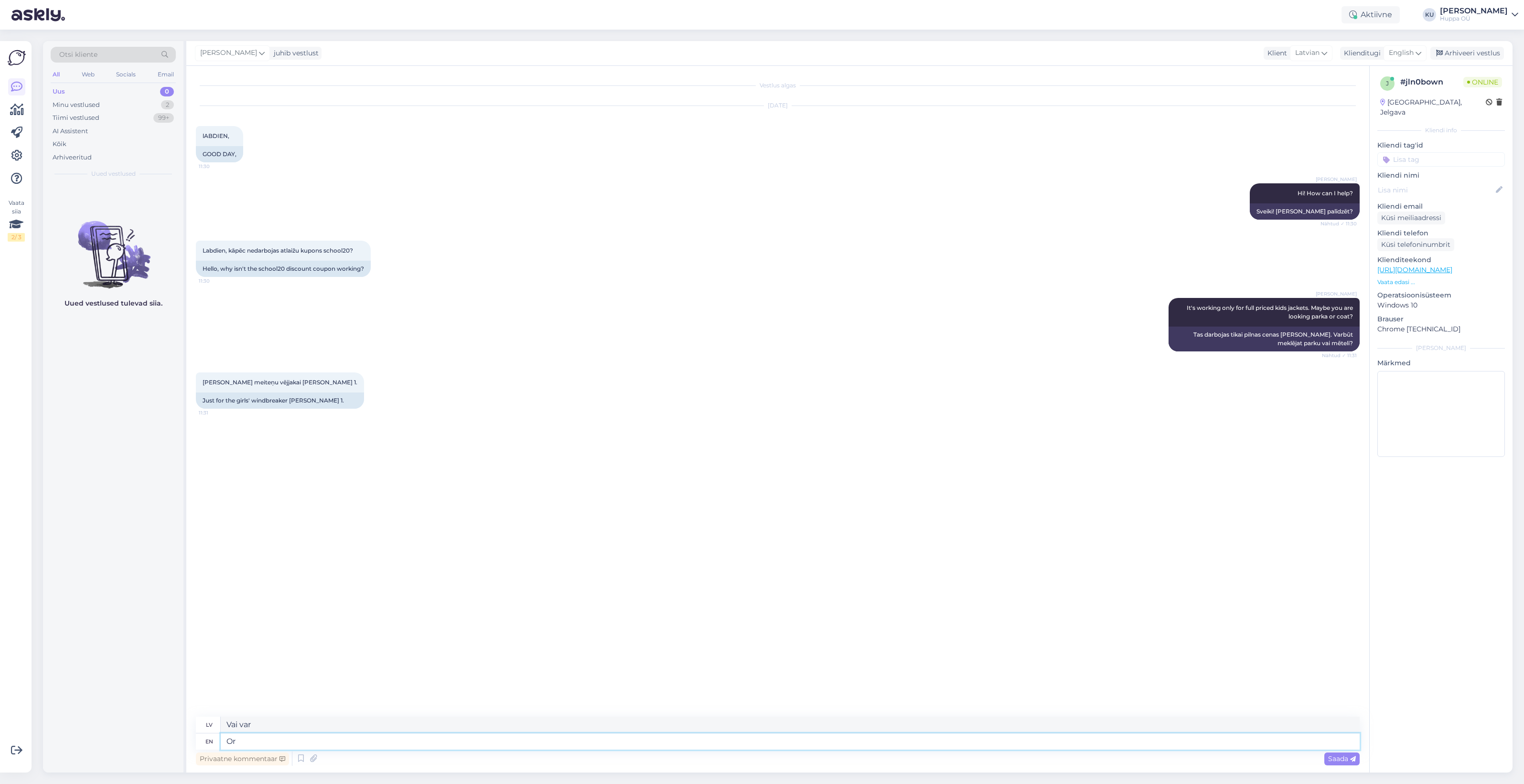
type textarea "O"
type textarea "Vai"
type textarea "Janelle 1"
type textarea "Džanela"
type textarea "Janelle 1 mod"
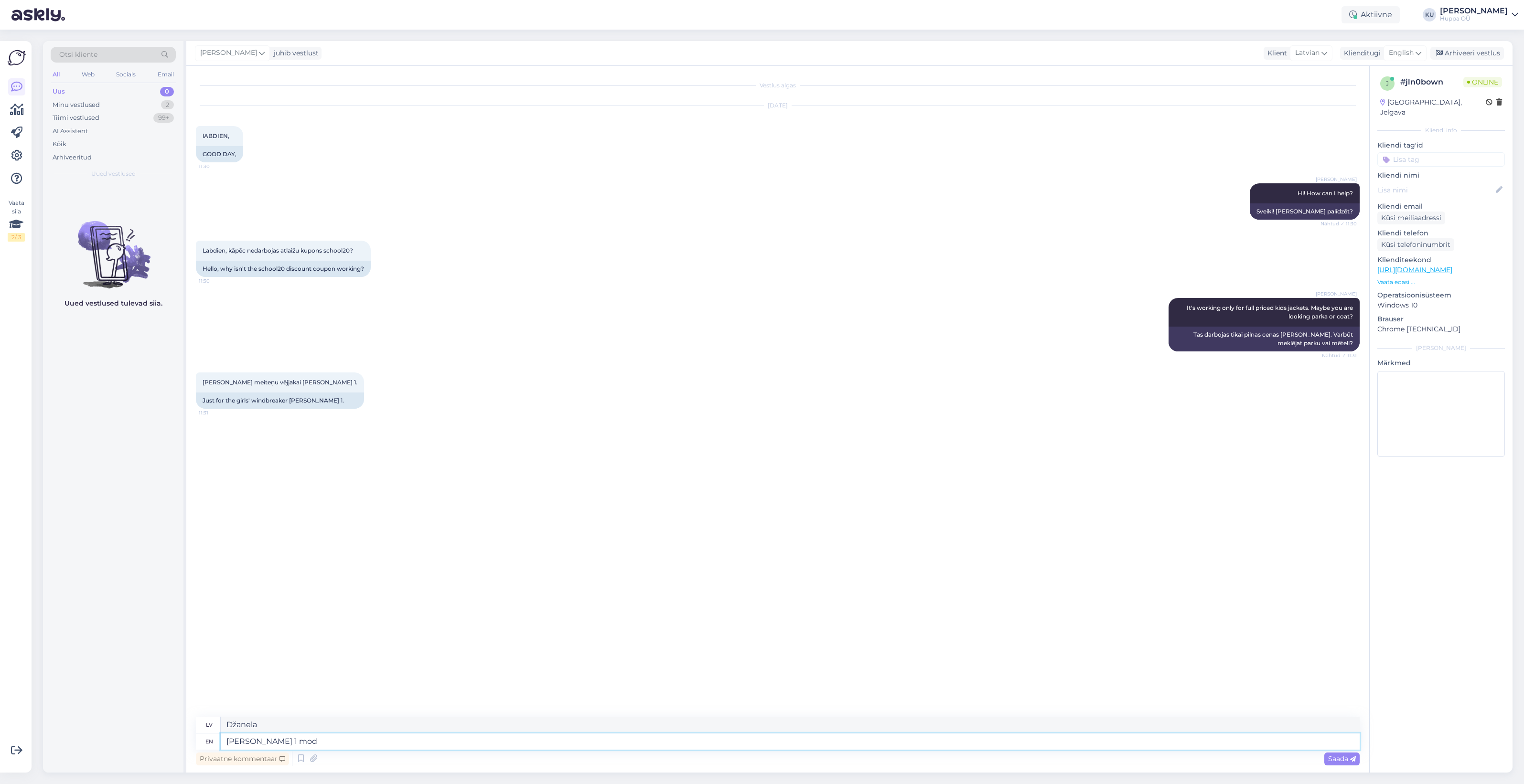
type textarea "Džanela 1"
type textarea "Janelle 1 model is"
type textarea "Džanella 1 modelis"
type textarea "Janelle 1 model is"
type textarea "Janelle 1 modelis ir"
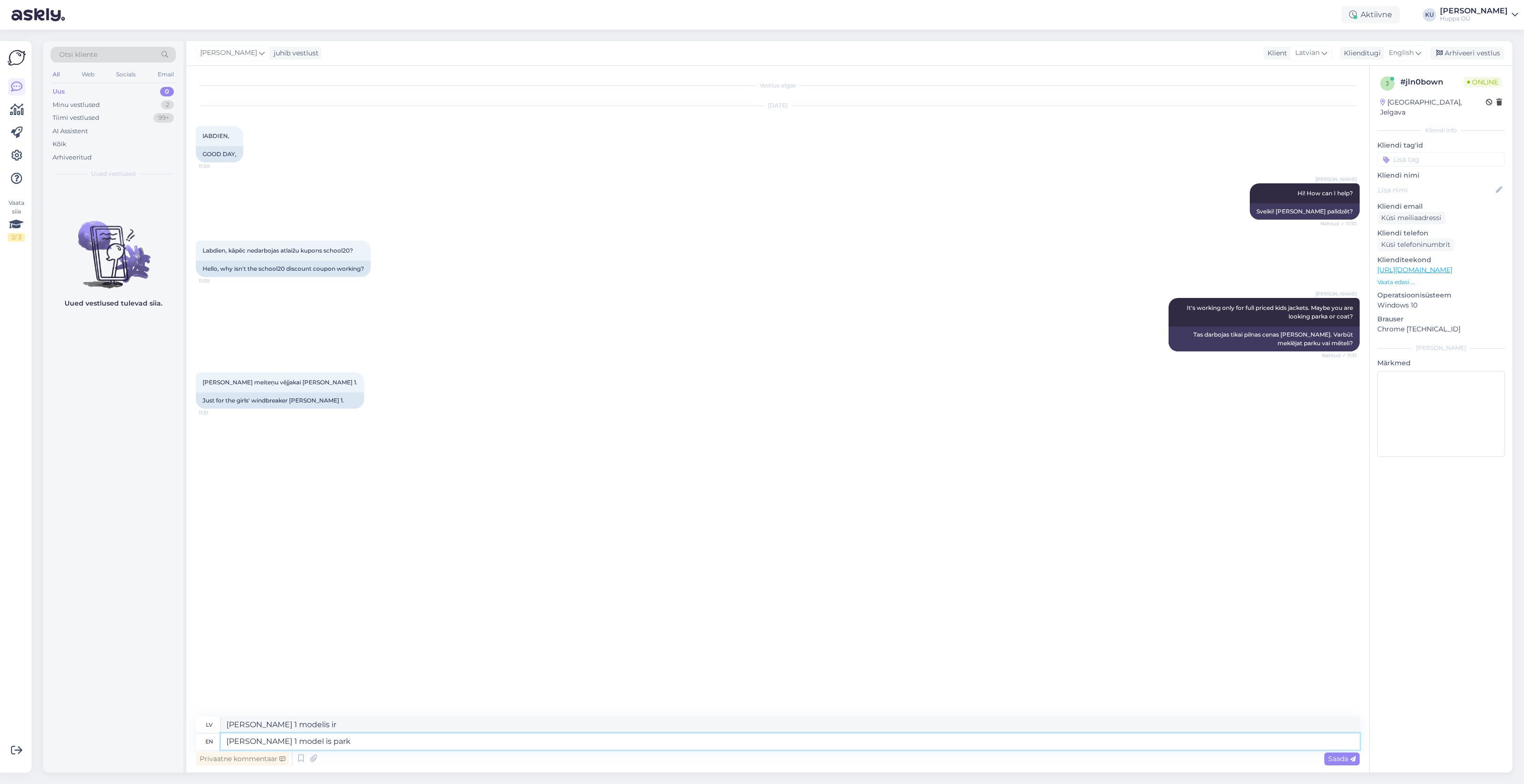
type textarea "Janelle 1 model is parka"
type textarea "Janelle 1 modelis ir parka."
type textarea "Janelle 1 model is parka, th"
type textarea "Janelle 1 modelis ir parka,"
type textarea "Janelle 1 model is parka, that's"
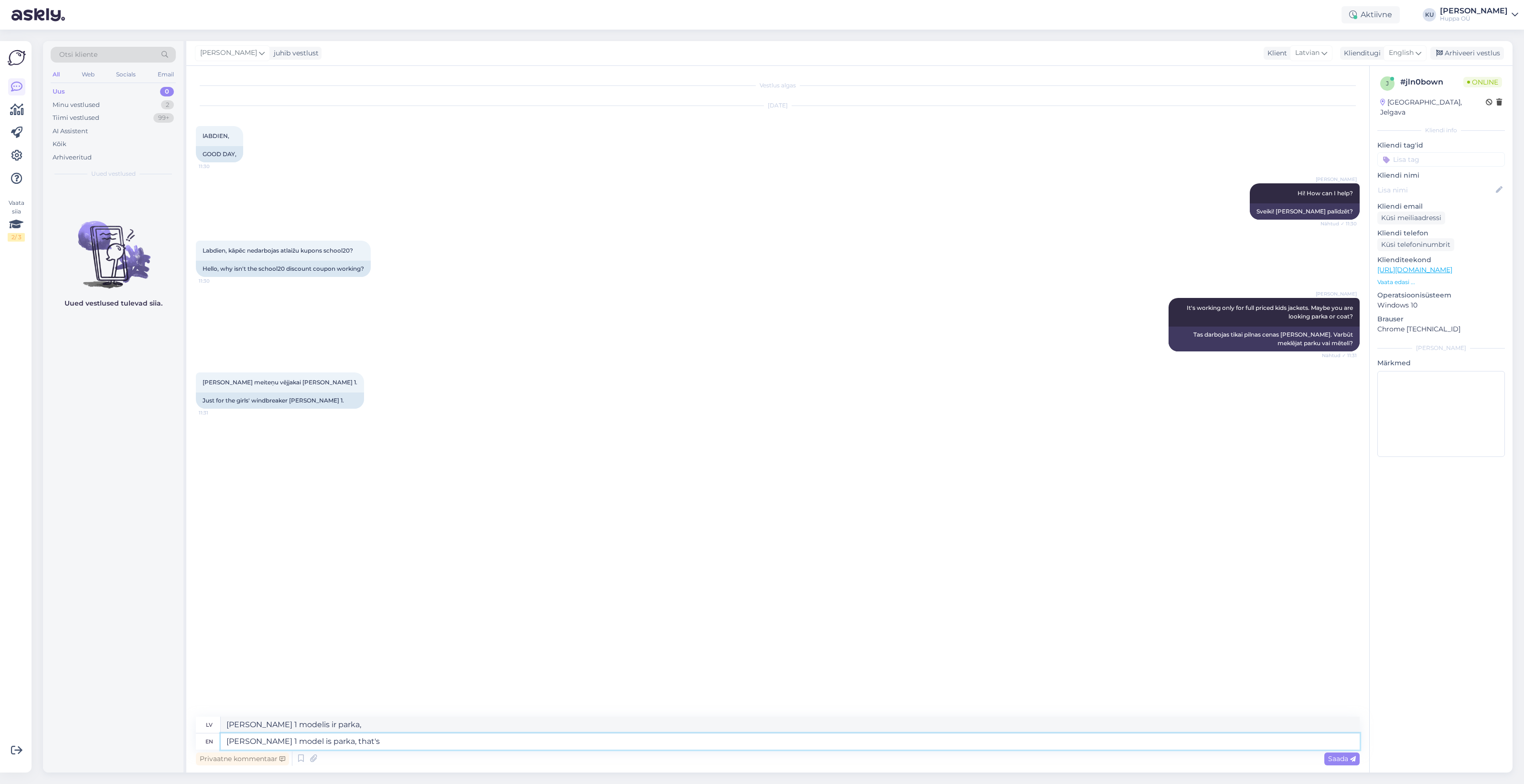
type textarea "Janelle 1 modelis ir parka, tas ir"
type textarea "Janelle 1 model is parka, that's why the"
type textarea "Janelle 1 modelis ir parka, tāpēc"
type textarea "Janelle 1 model is parka, that's why the code i"
type textarea "Janelle 1 modelis ir parka, tāpēc kods"
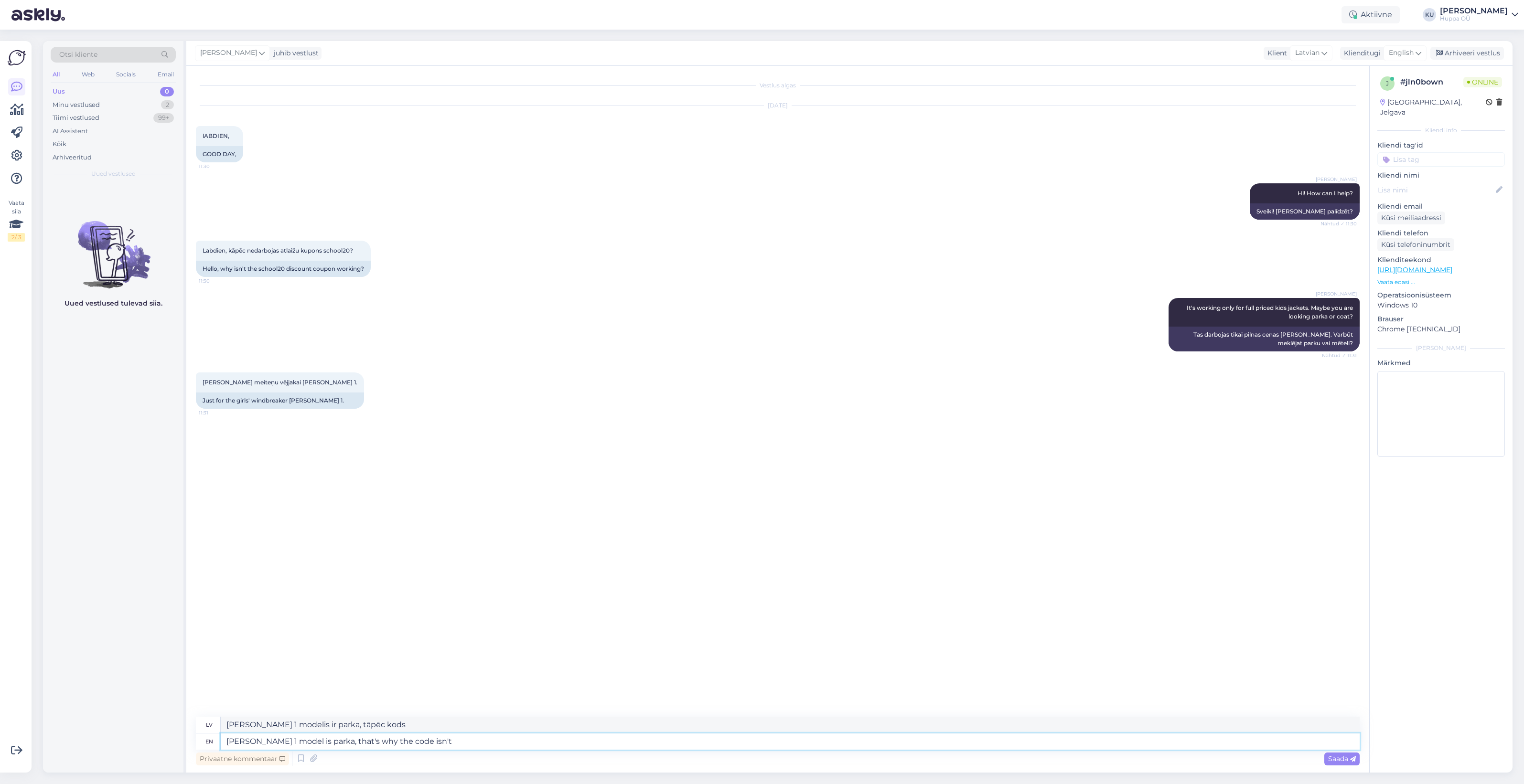
type textarea "Janelle 1 model is parka, that's why the code isn't w"
type textarea "Janelle 1 modelis ir parka, tāpēc kods nav norādīts."
type textarea "Janelle 1 model is parka, that's why the code isn't working"
type textarea "Janelle 1 modelis ir parka, tāpēc kods nedarbojas."
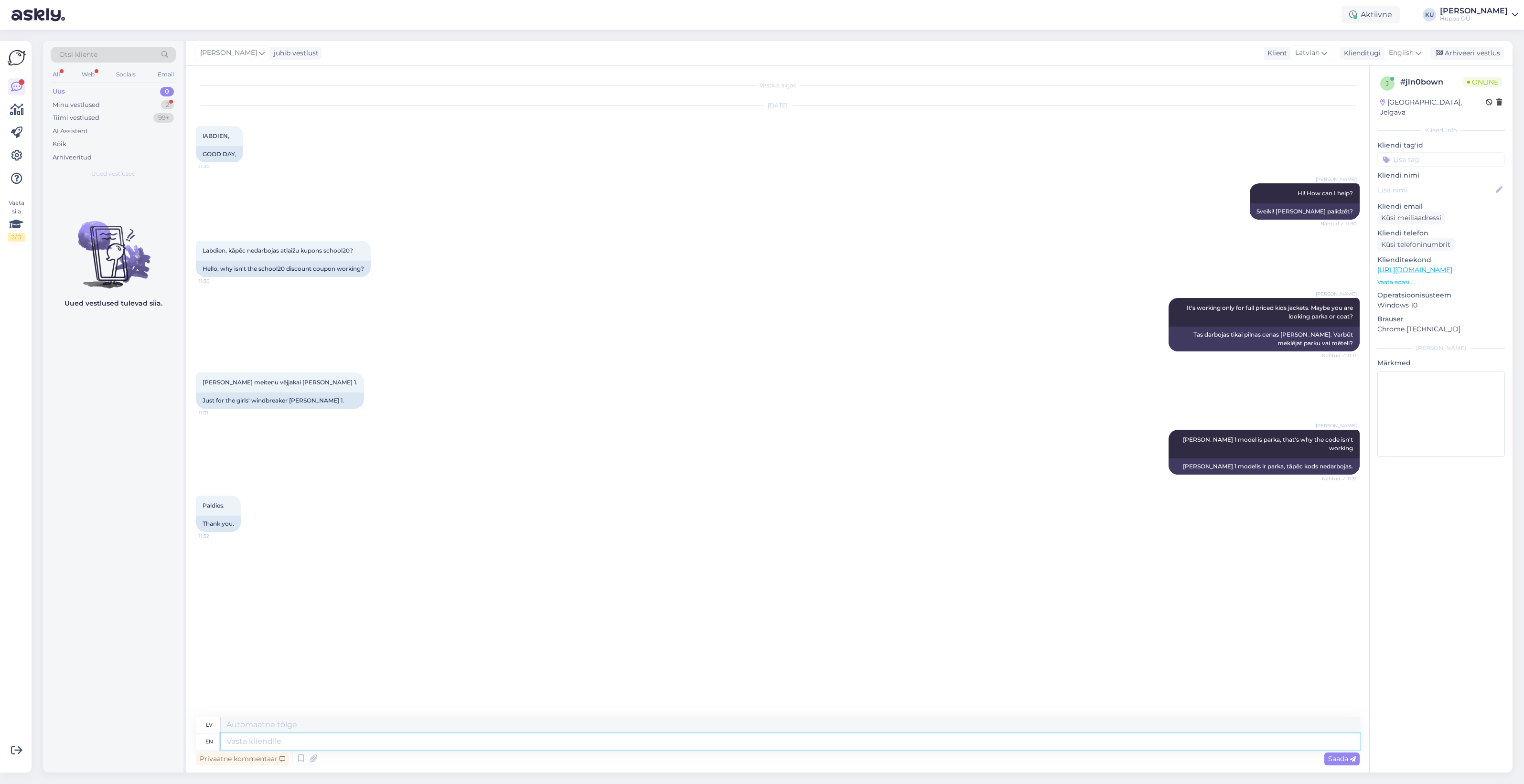
click at [294, 739] on textarea at bounding box center [790, 741] width 1139 height 16
click at [97, 103] on div "Minu vestlused" at bounding box center [76, 104] width 48 height 9
click at [113, 195] on div "#jln0bown 1" at bounding box center [123, 195] width 109 height 9
click at [123, 237] on div "Hello! Are you shopping in our english e-shop? Which country you want the deliv…" at bounding box center [123, 242] width 109 height 17
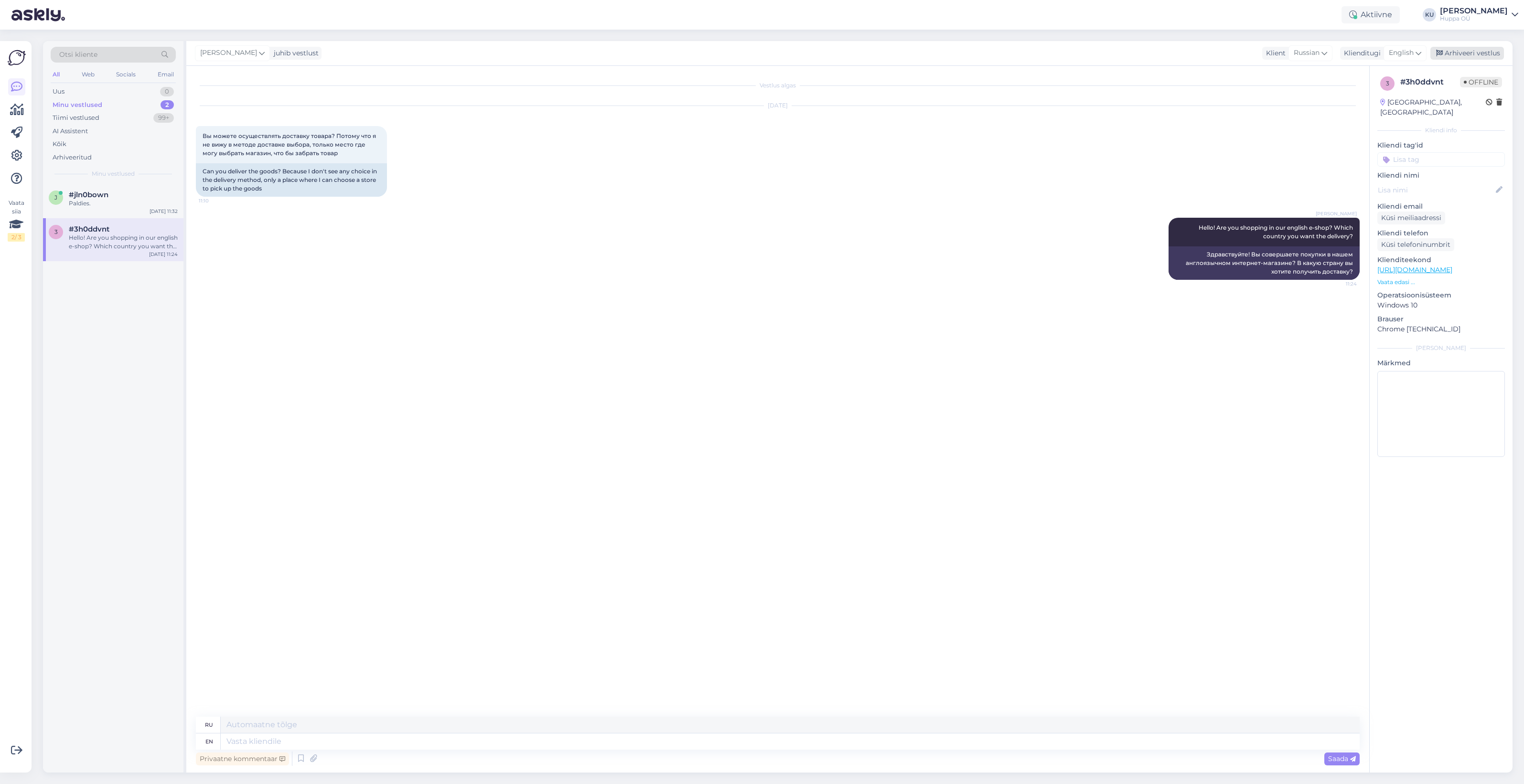
click at [1470, 53] on div "Arhiveeri vestlus" at bounding box center [1467, 53] width 74 height 13
